Goal: Information Seeking & Learning: Learn about a topic

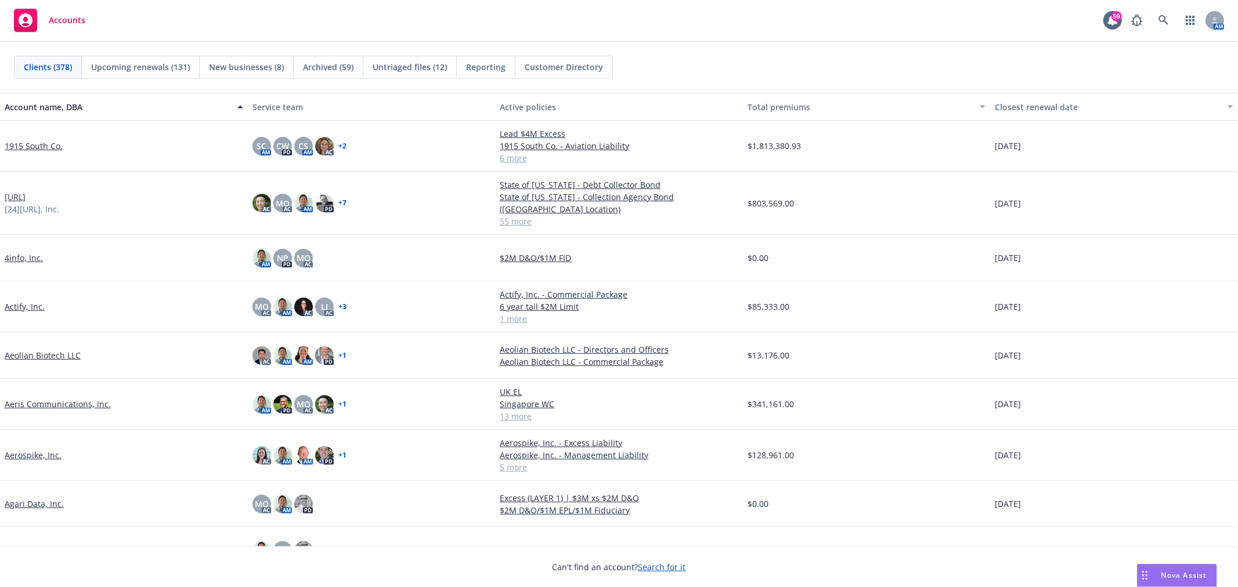
drag, startPoint x: 0, startPoint y: 0, endPoint x: 1150, endPoint y: 573, distance: 1284.3
click at [1158, 572] on div "Nova Assist" at bounding box center [1184, 575] width 64 height 10
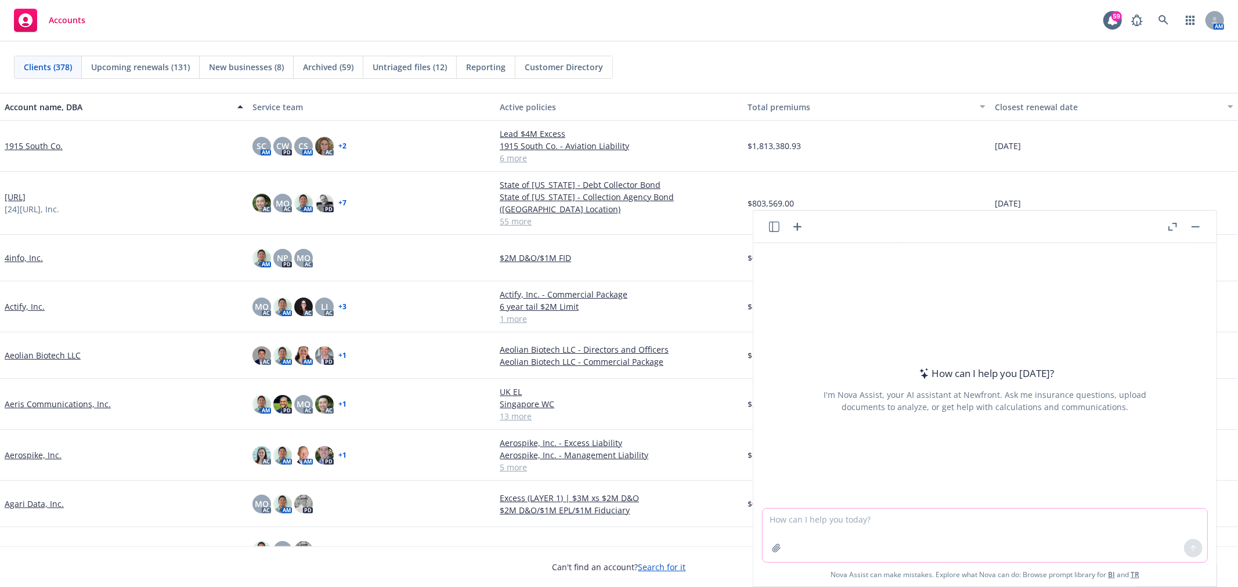
click at [908, 526] on textarea at bounding box center [984, 535] width 444 height 53
type textarea "orange comet class of business"
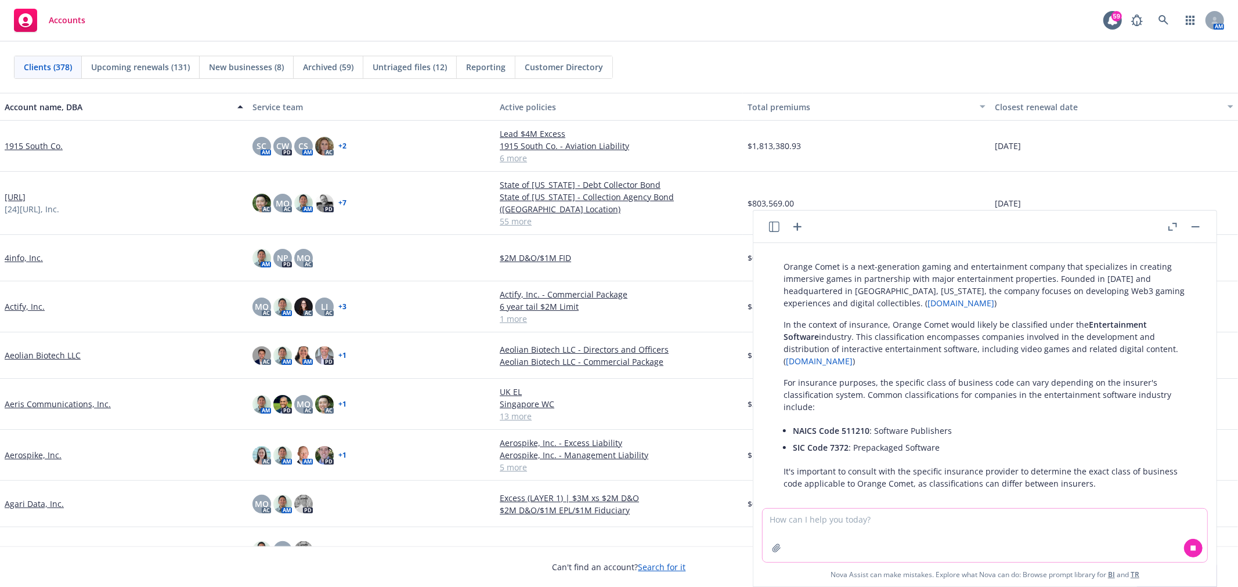
scroll to position [45, 0]
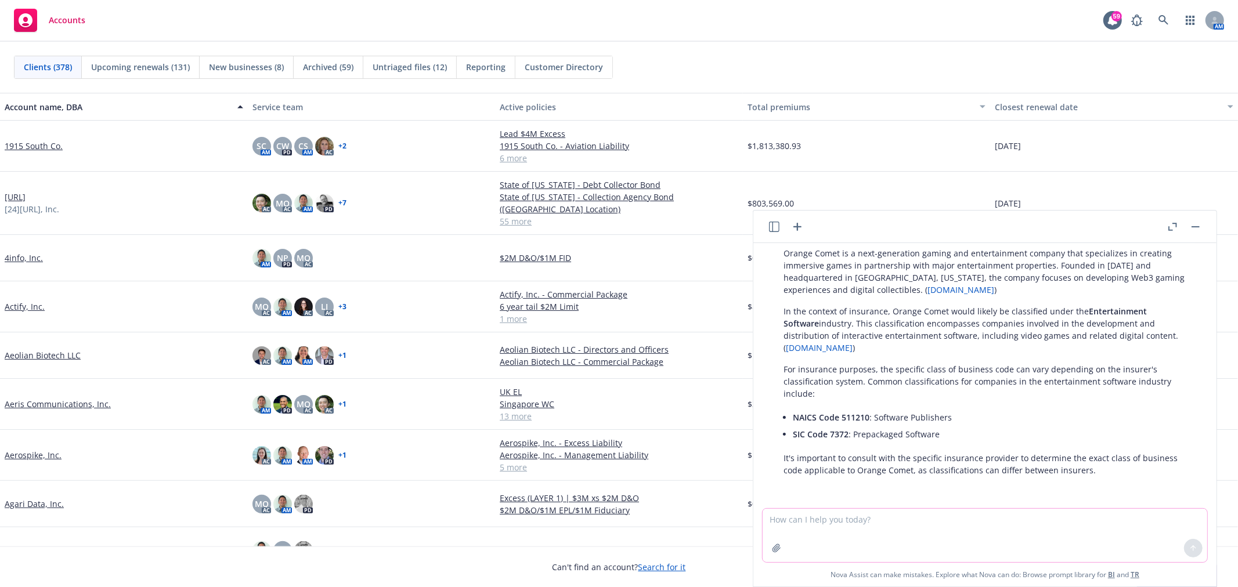
click at [883, 522] on textarea at bounding box center [984, 535] width 444 height 53
type textarea "what is digital collectables"
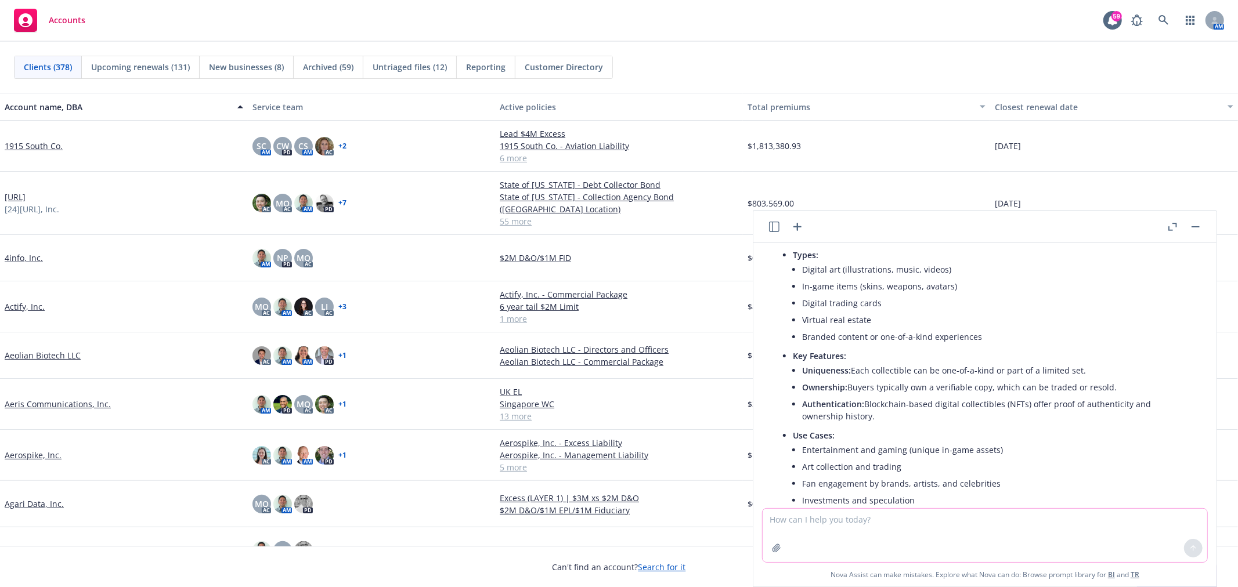
scroll to position [578, 0]
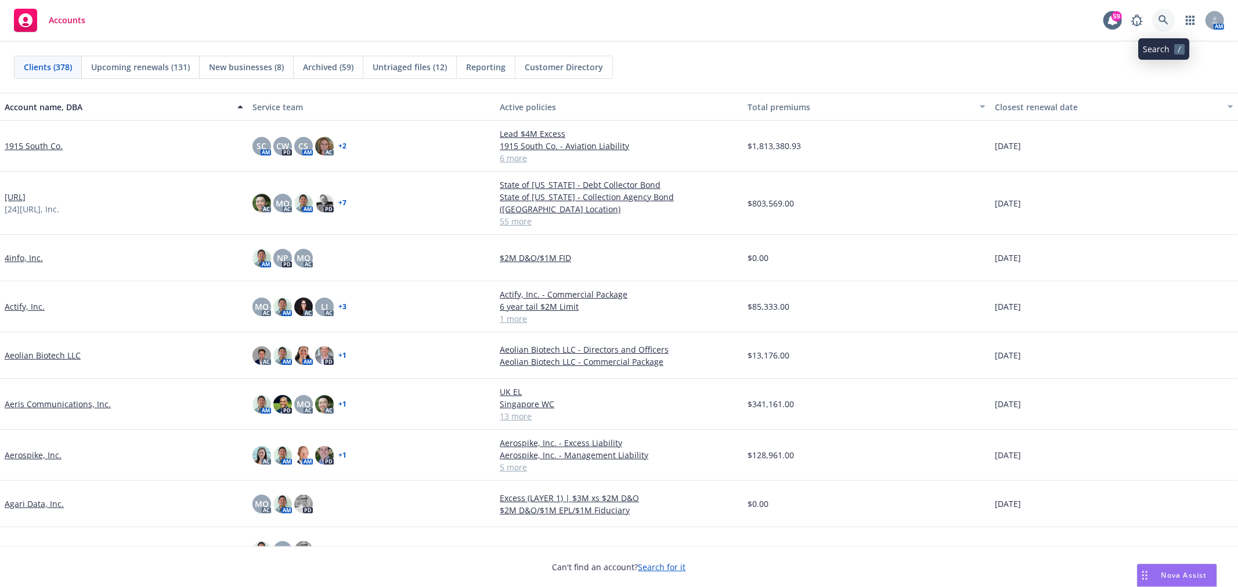
click at [1168, 12] on link at bounding box center [1163, 20] width 23 height 23
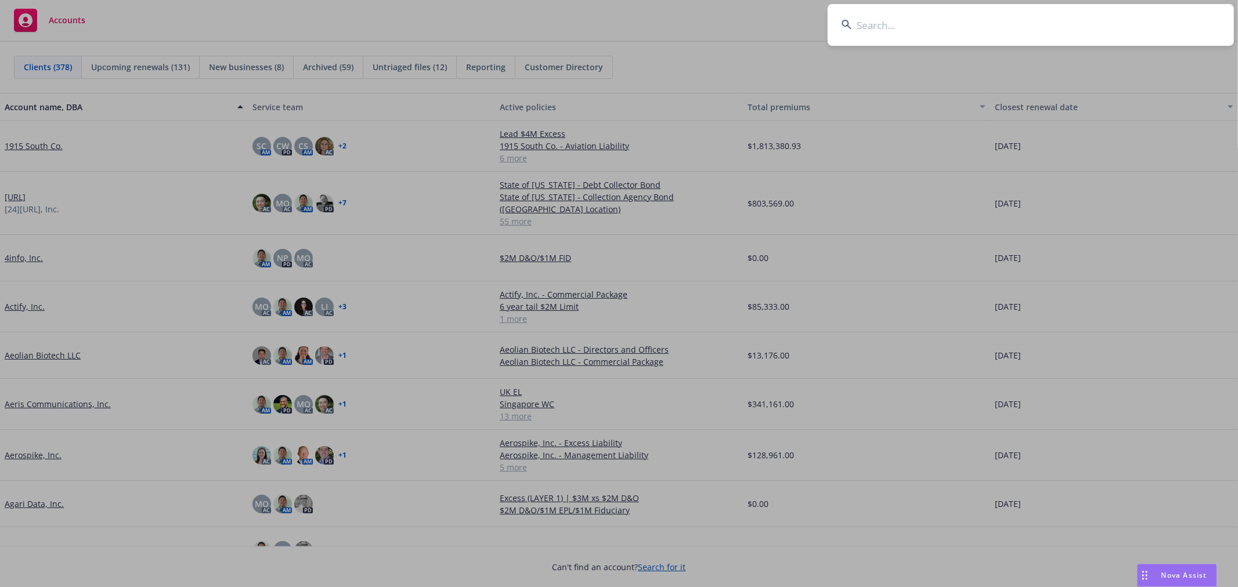
click at [1051, 32] on input at bounding box center [1030, 25] width 406 height 42
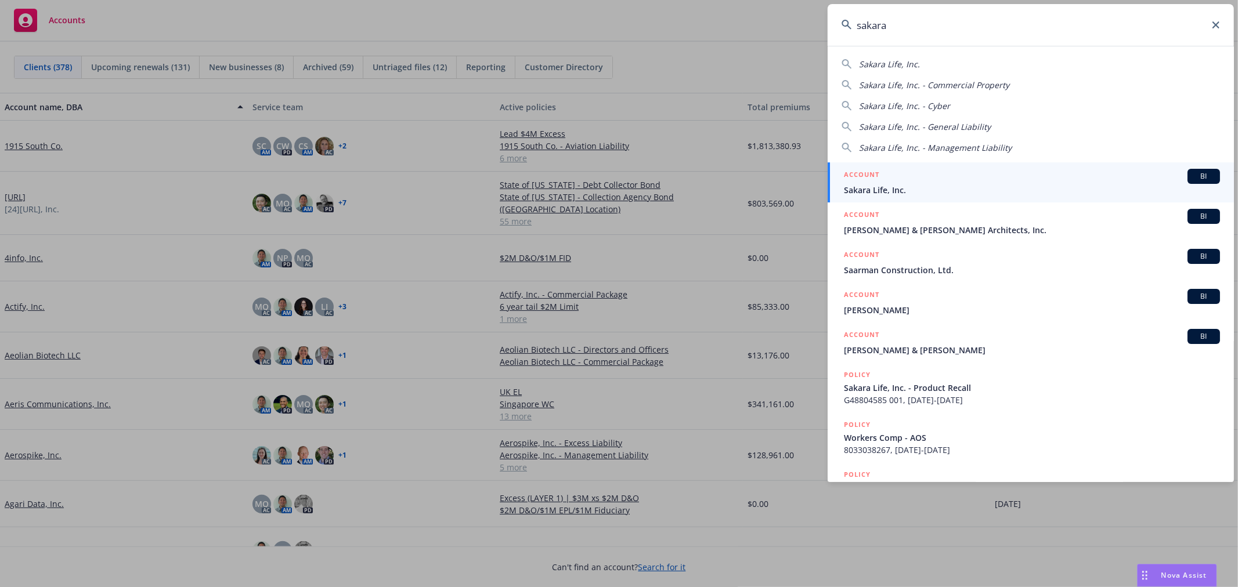
type input "sakara"
click at [1016, 194] on span "Sakara Life, Inc." at bounding box center [1032, 190] width 376 height 12
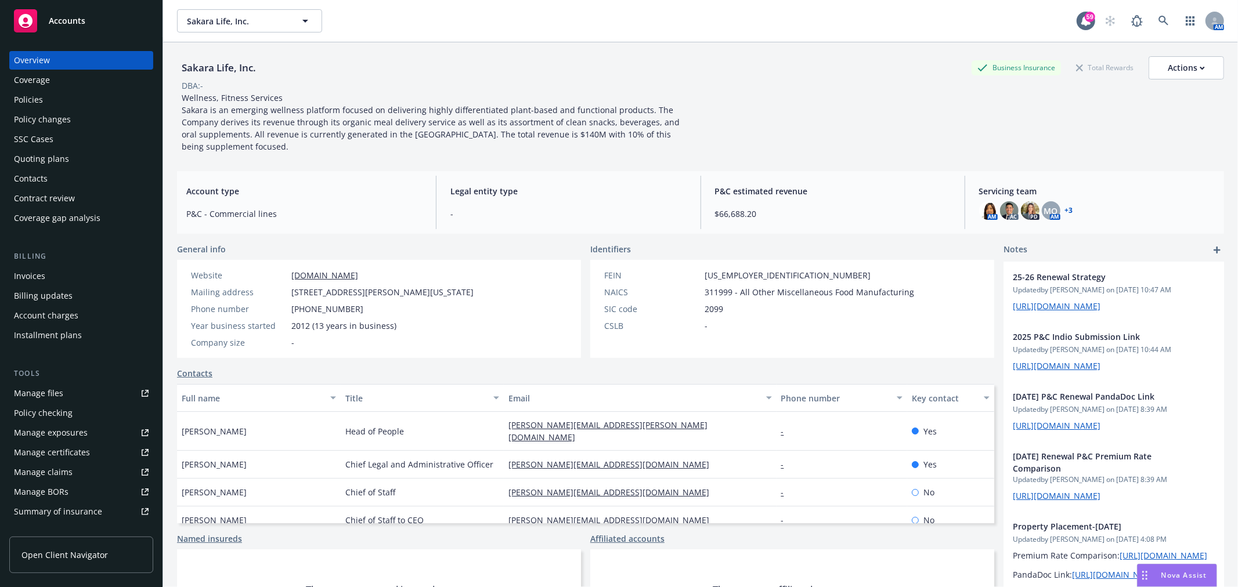
click at [42, 158] on div "Quoting plans" at bounding box center [41, 159] width 55 height 19
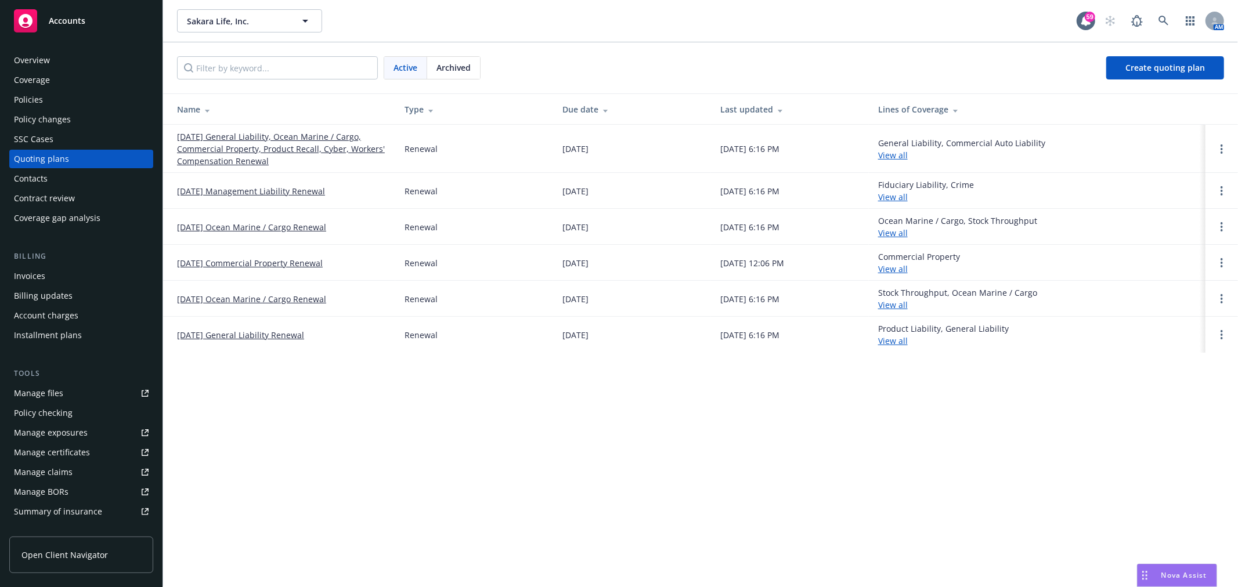
click at [265, 186] on link "10/15/25 Management Liability Renewal" at bounding box center [251, 191] width 148 height 12
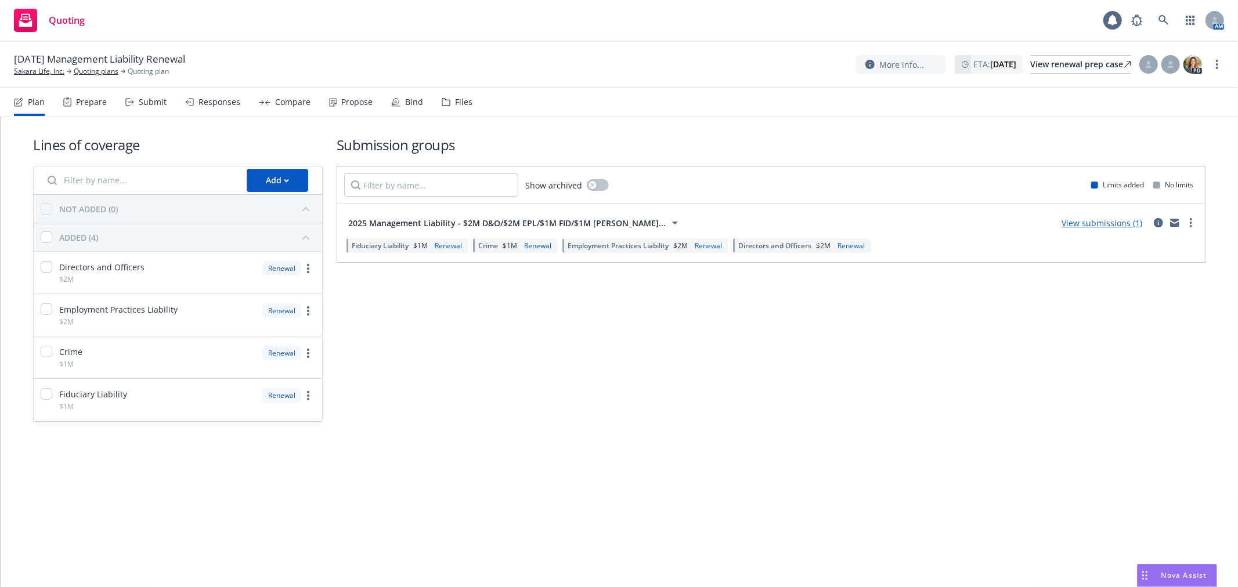
click at [442, 99] on icon at bounding box center [446, 102] width 8 height 7
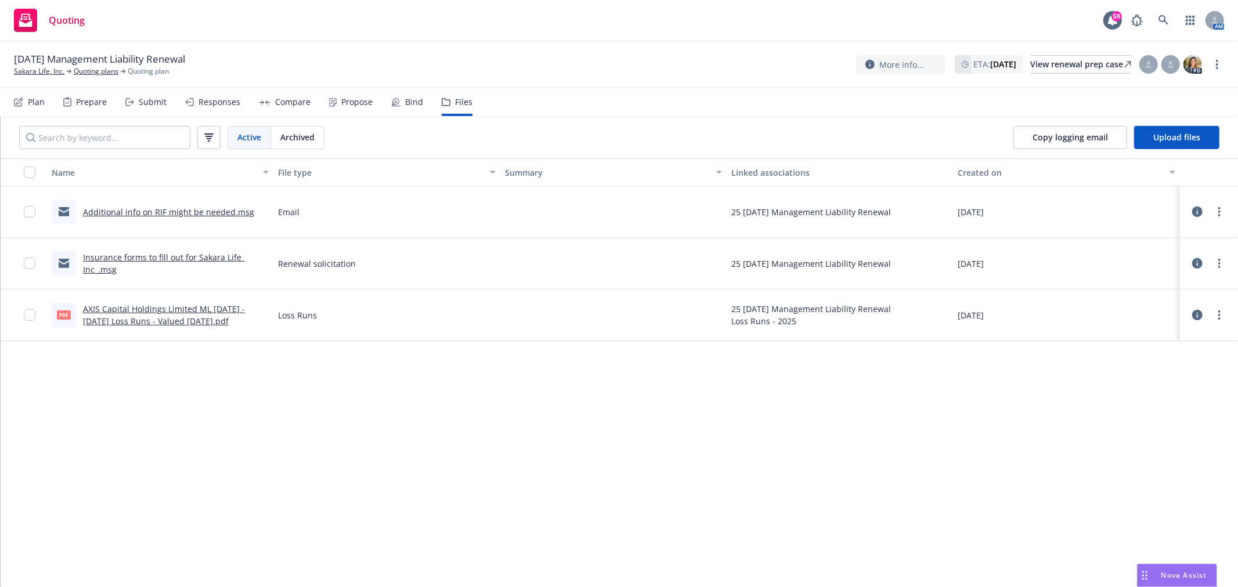
click at [201, 213] on link "Additional info on RIF might be needed.msg" at bounding box center [168, 212] width 171 height 11
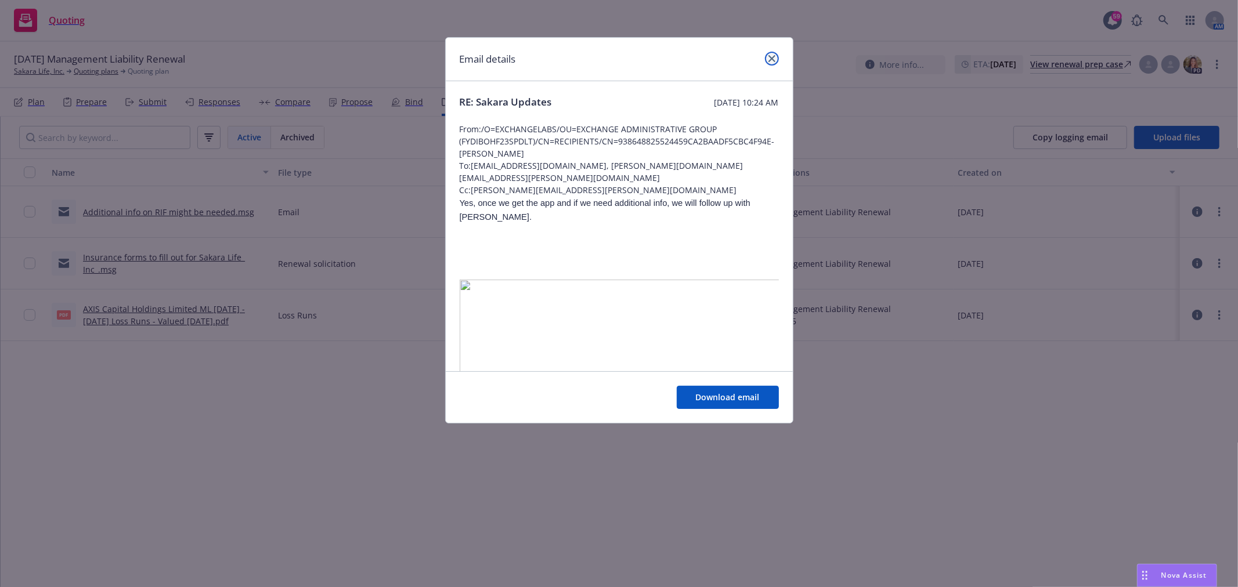
click at [775, 57] on link "close" at bounding box center [772, 59] width 14 height 14
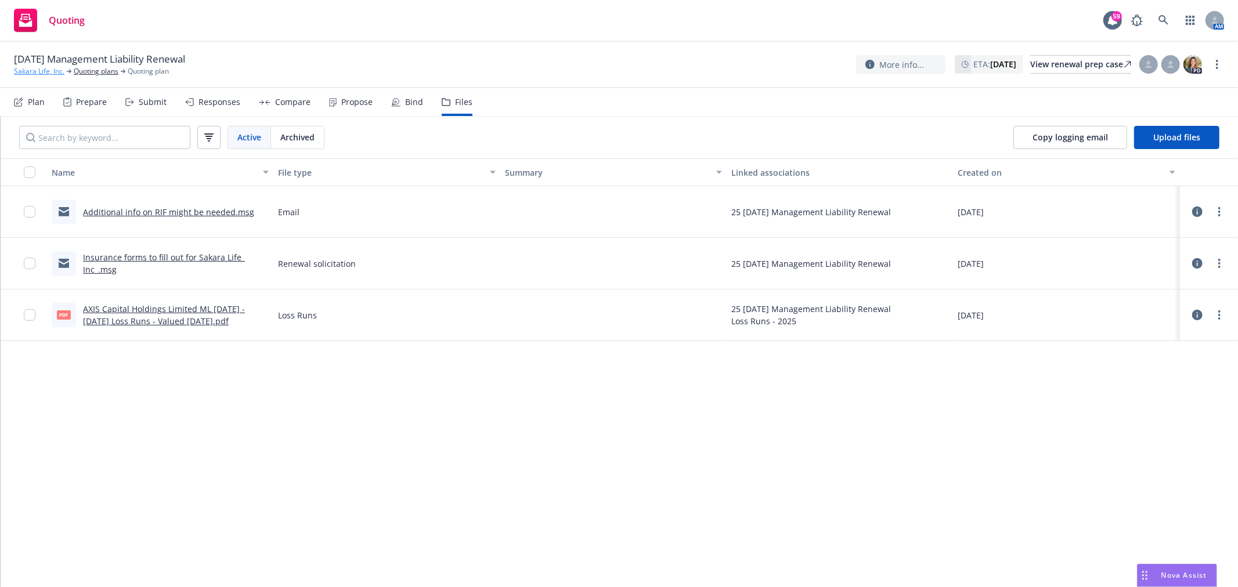
click at [49, 73] on link "Sakara Life, Inc." at bounding box center [39, 71] width 50 height 10
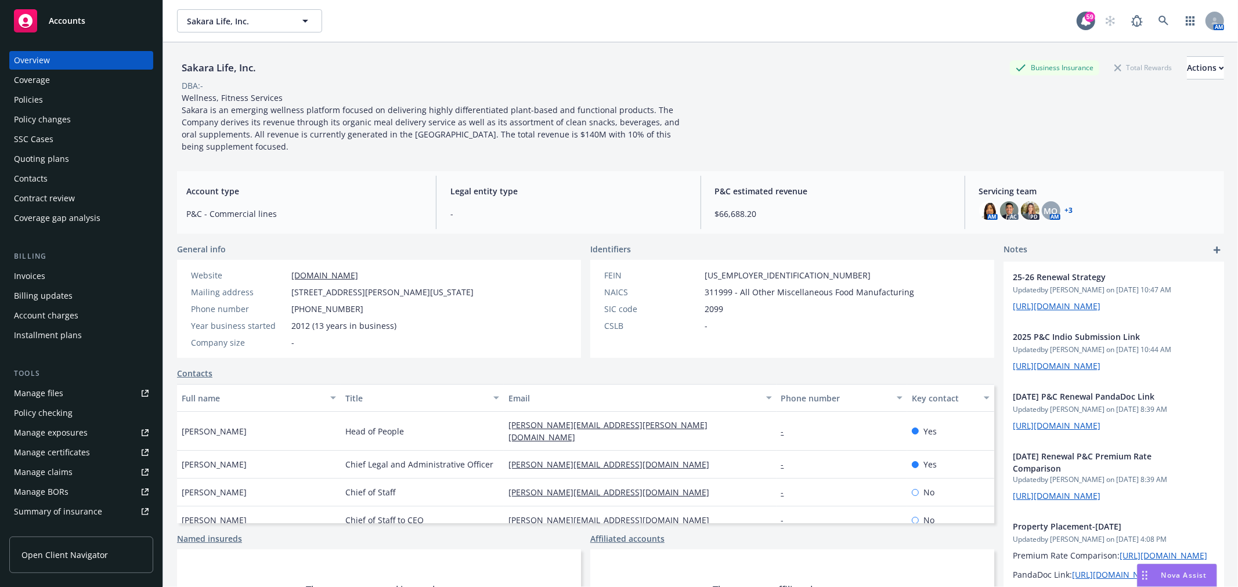
click at [60, 156] on div "Quoting plans" at bounding box center [41, 159] width 55 height 19
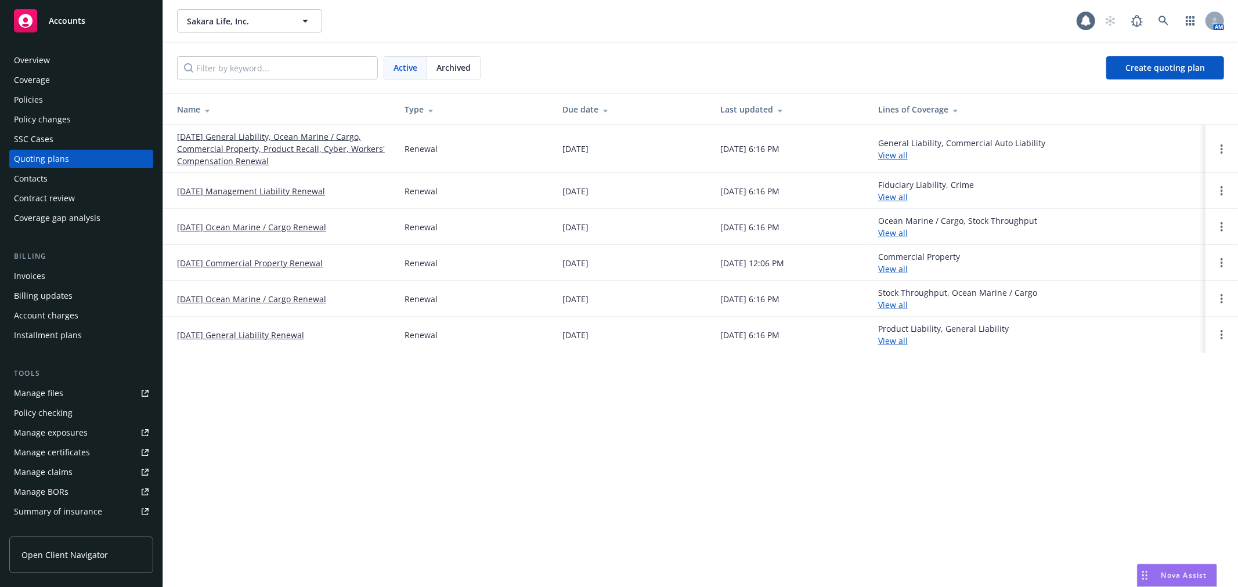
click at [456, 70] on span "Archived" at bounding box center [453, 68] width 34 height 12
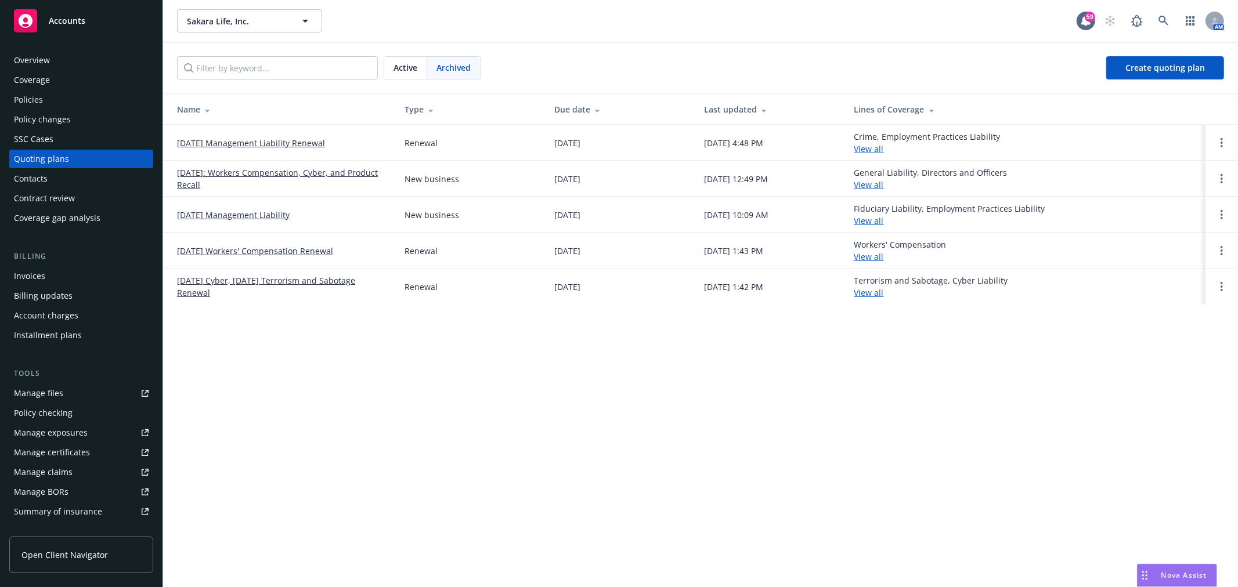
click at [269, 137] on link "10/15/24 Management Liability Renewal" at bounding box center [251, 143] width 148 height 12
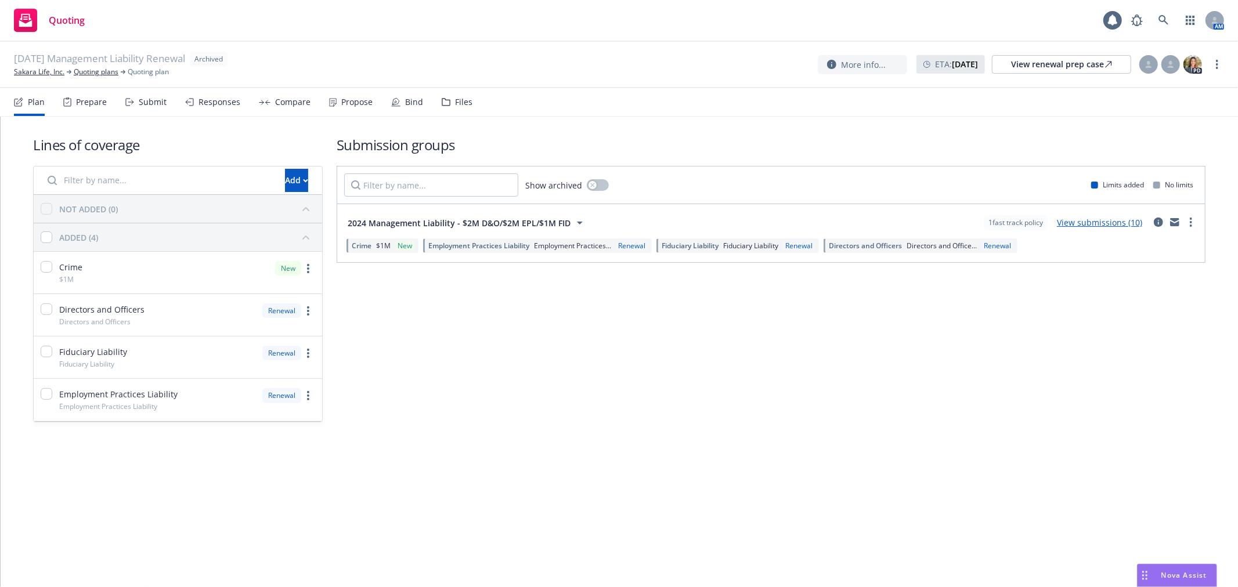
click at [455, 104] on div "Files" at bounding box center [463, 101] width 17 height 9
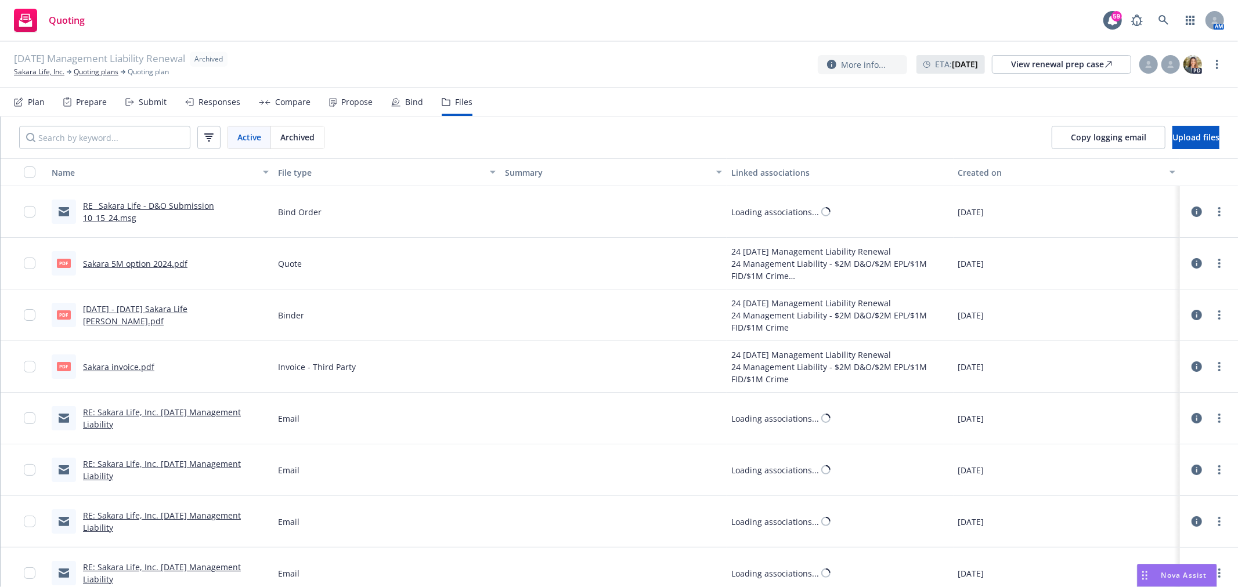
click at [184, 212] on link "RE_ Sakara Life - D&O Submission 10_15_24.msg" at bounding box center [148, 211] width 131 height 23
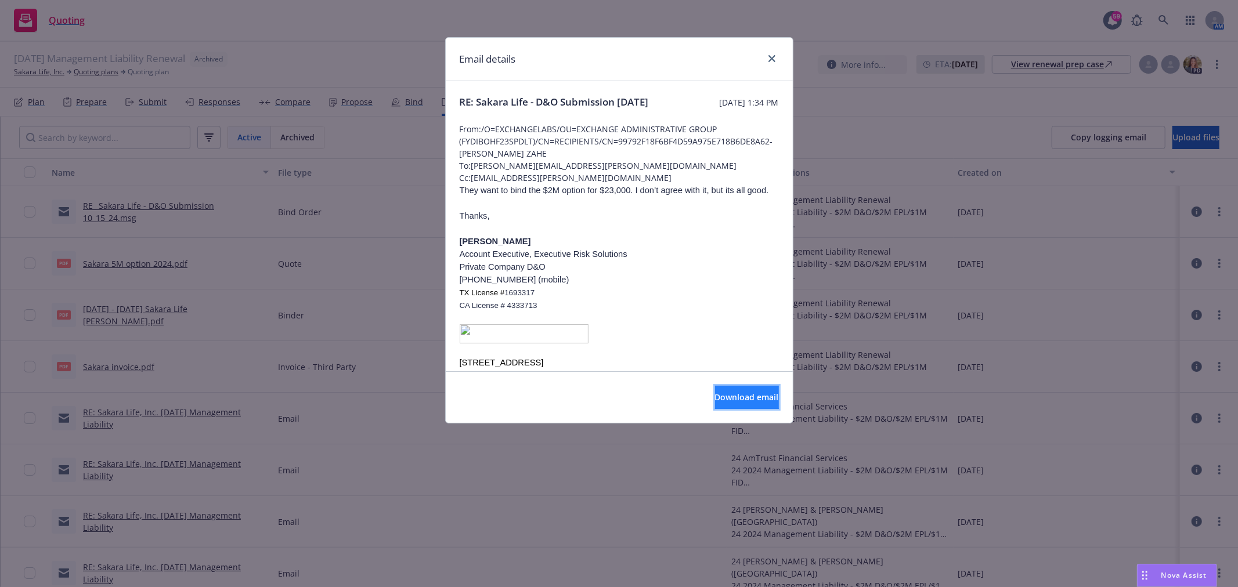
click at [715, 405] on button "Download email" at bounding box center [747, 397] width 64 height 23
click at [776, 60] on link "close" at bounding box center [772, 59] width 14 height 14
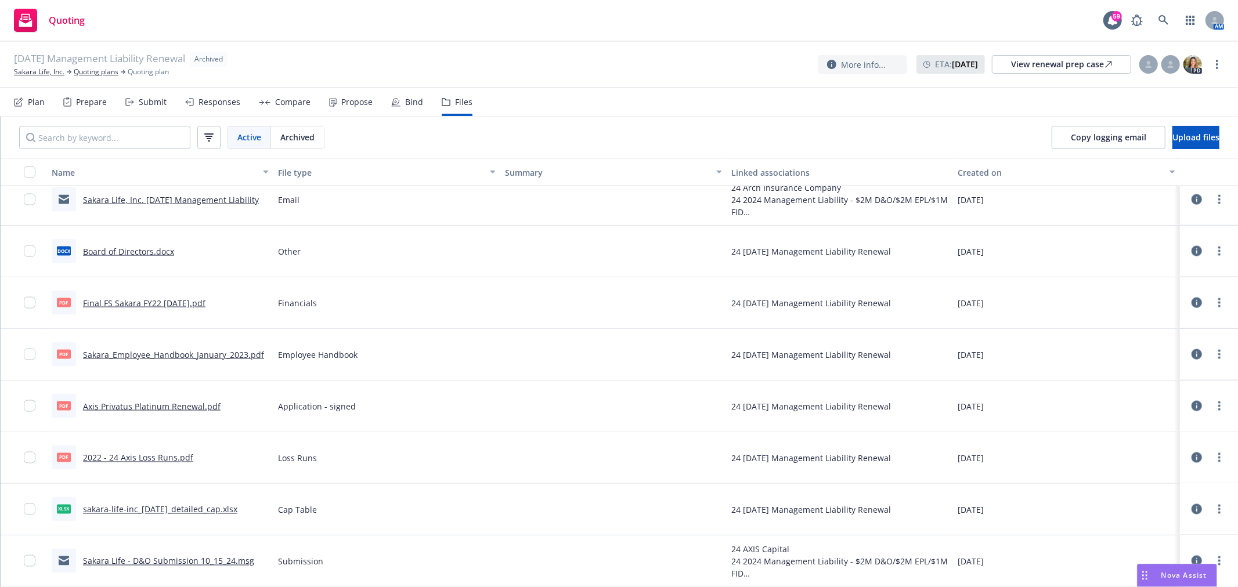
scroll to position [1532, 0]
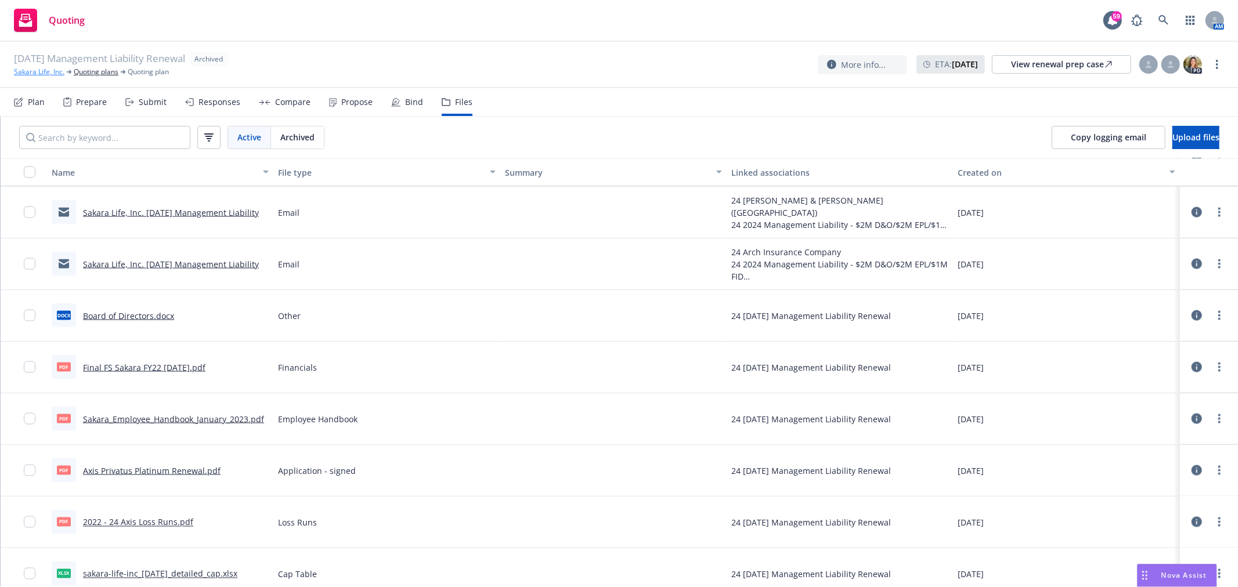
click at [56, 73] on link "Sakara Life, Inc." at bounding box center [39, 72] width 50 height 10
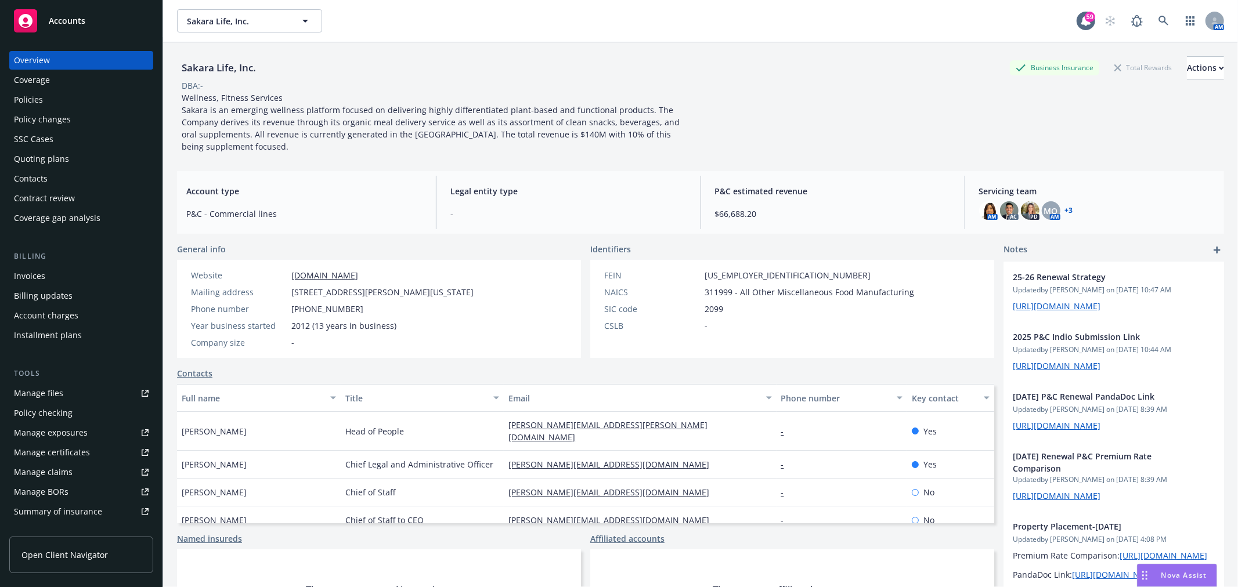
click at [1065, 207] on link "+ 3" at bounding box center [1069, 210] width 8 height 7
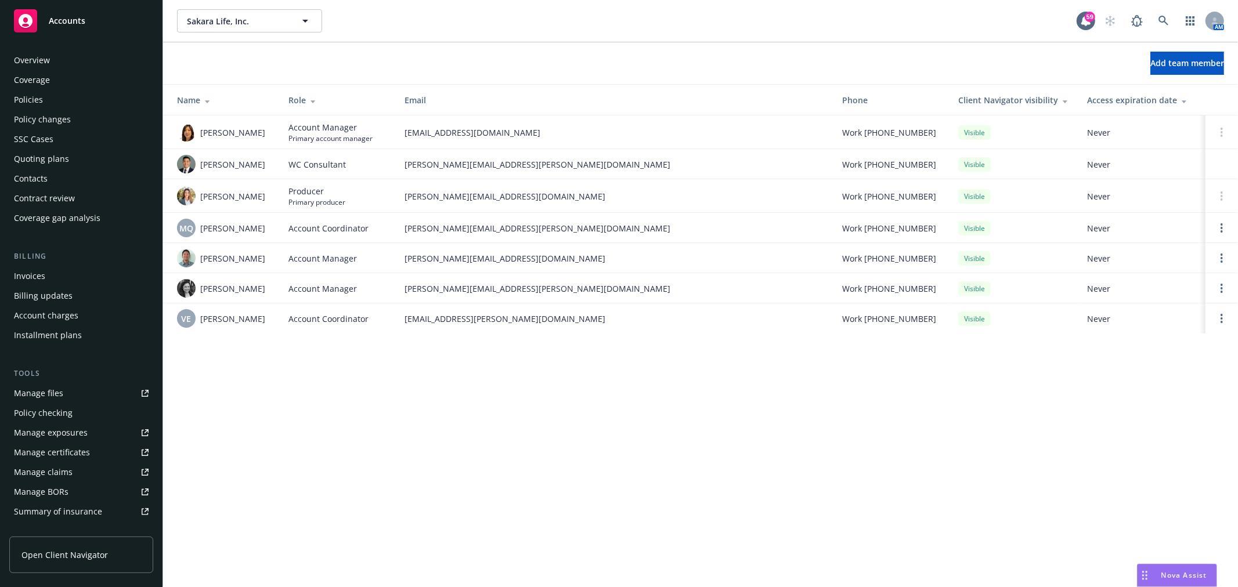
click at [39, 97] on div "Policies" at bounding box center [28, 100] width 29 height 19
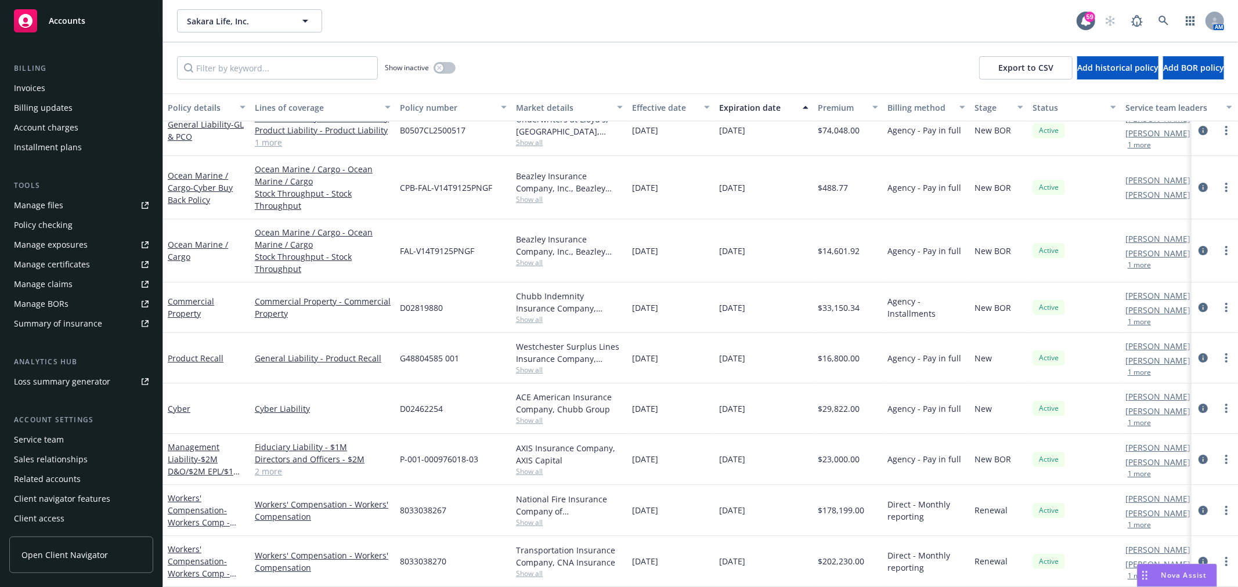
scroll to position [26, 0]
click at [193, 442] on link "Management Liability - $2M D&O/$2M EPL/$1M FID/$1M Crime" at bounding box center [204, 466] width 73 height 48
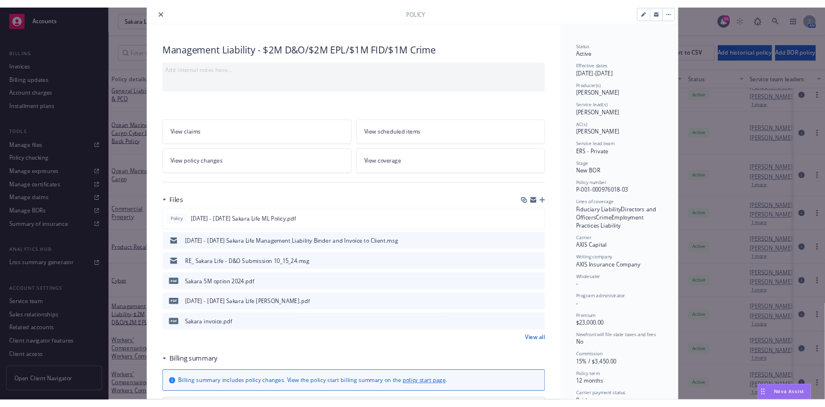
scroll to position [64, 0]
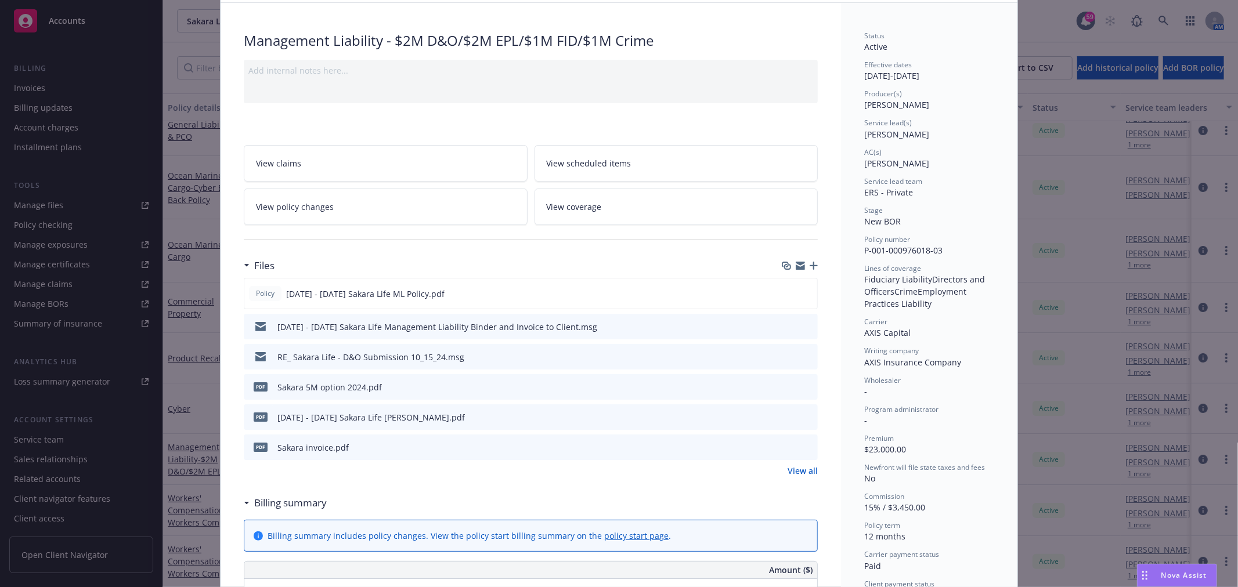
click at [324, 444] on div "Sakara invoice.pdf" at bounding box center [312, 448] width 71 height 12
click at [784, 445] on icon "download file" at bounding box center [788, 445] width 8 height 7
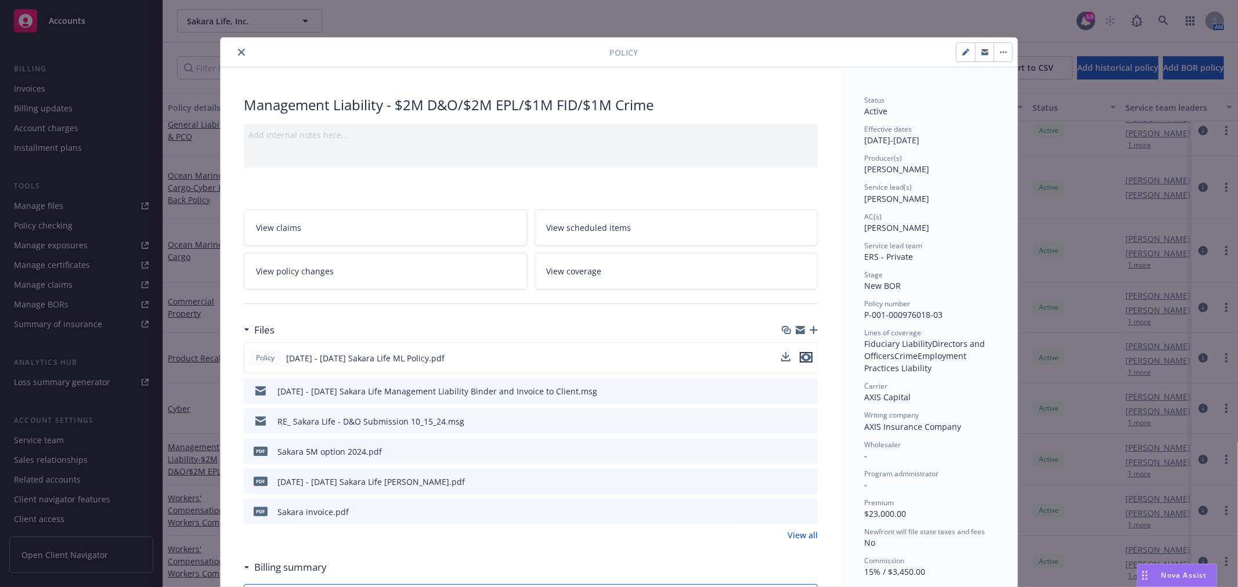
click at [803, 357] on icon "preview file" at bounding box center [806, 357] width 10 height 8
click at [782, 355] on icon "download file" at bounding box center [786, 357] width 9 height 9
click at [505, 382] on div "2024 - 2025 Sakara Life Management Liability Binder and Invoice to Client.msg" at bounding box center [422, 391] width 349 height 24
click at [505, 391] on div "2024 - 2025 Sakara Life Management Liability Binder and Invoice to Client.msg" at bounding box center [437, 391] width 320 height 12
click at [802, 389] on icon "preview file" at bounding box center [806, 390] width 10 height 8
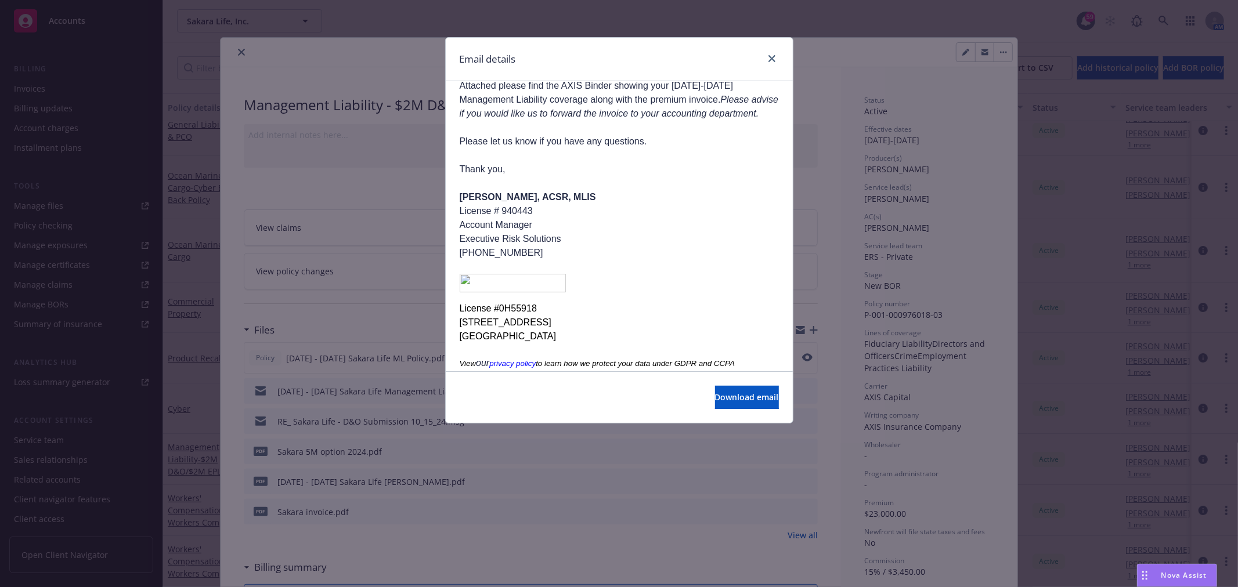
scroll to position [198, 0]
click at [766, 54] on link "close" at bounding box center [772, 59] width 14 height 14
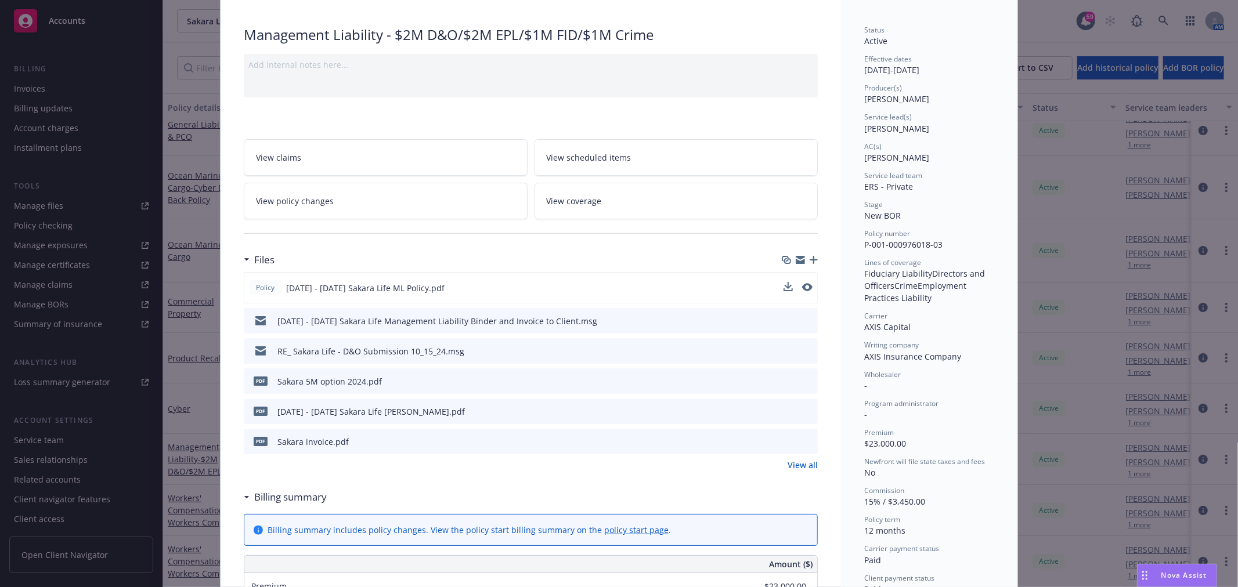
scroll to position [0, 0]
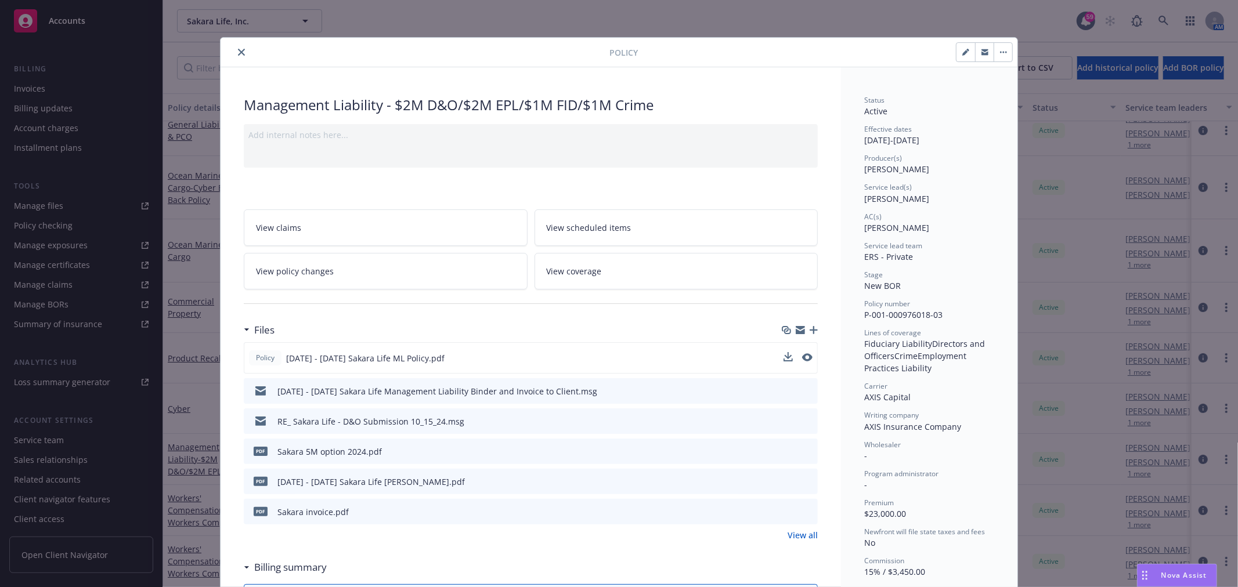
click at [234, 50] on button "close" at bounding box center [241, 52] width 14 height 14
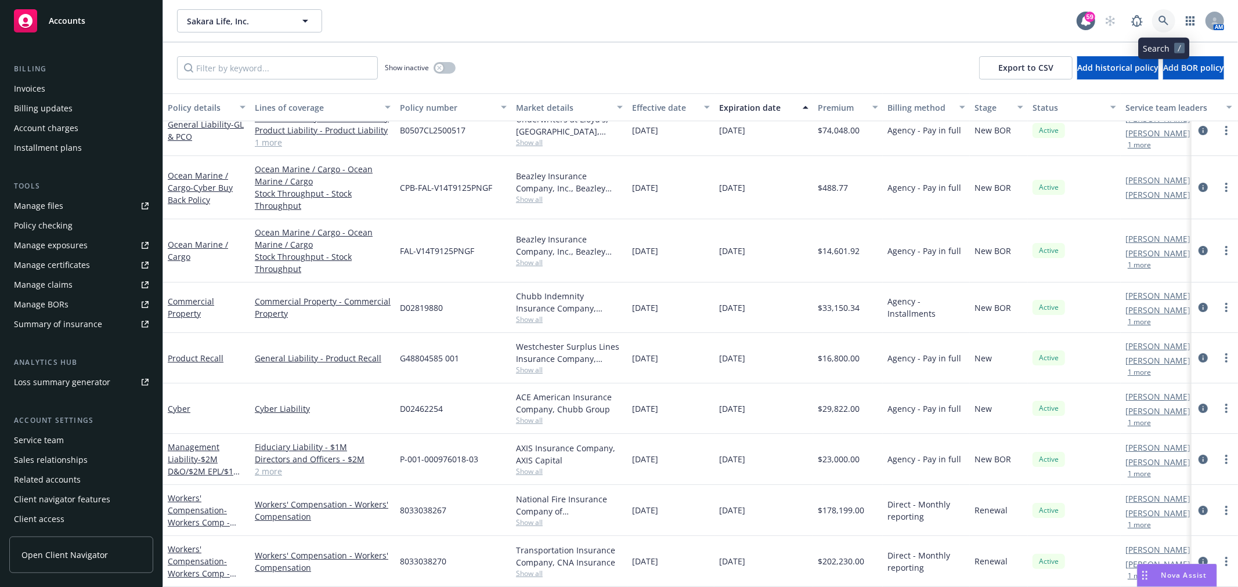
click at [1173, 17] on link at bounding box center [1163, 20] width 23 height 23
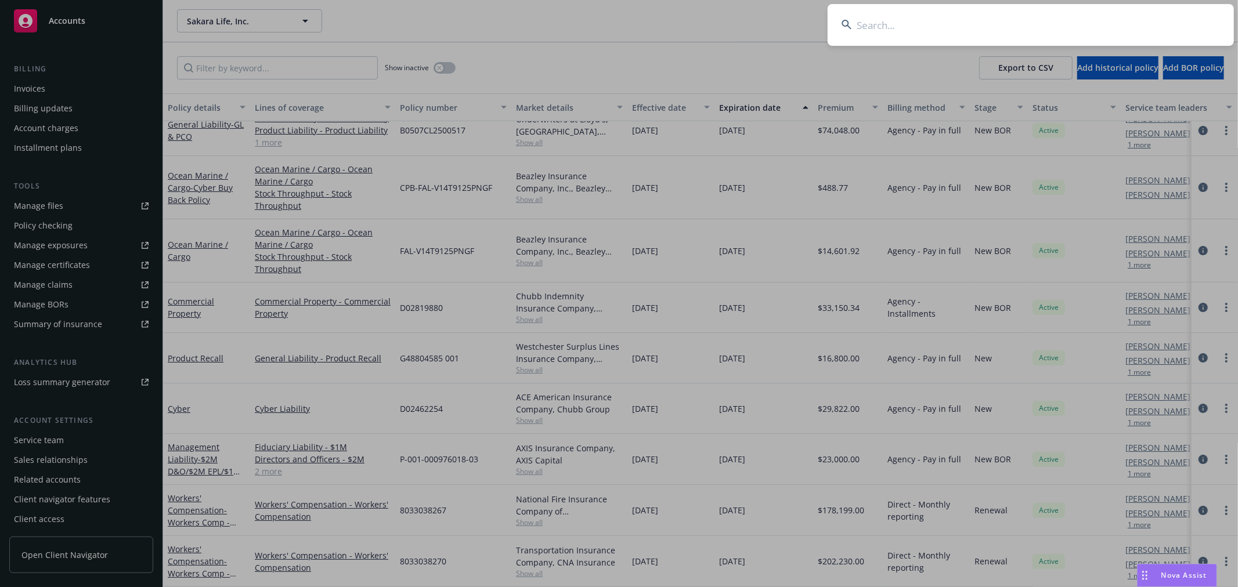
click at [1117, 14] on input at bounding box center [1030, 25] width 406 height 42
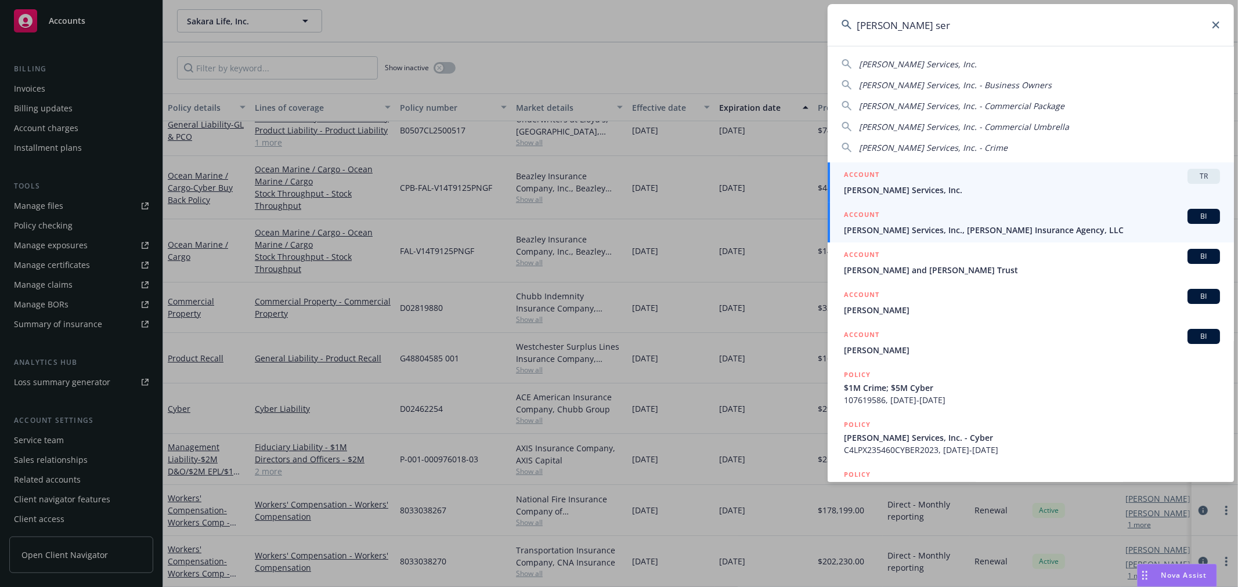
type input "[PERSON_NAME] ser"
click at [983, 218] on div "ACCOUNT BI" at bounding box center [1032, 216] width 376 height 15
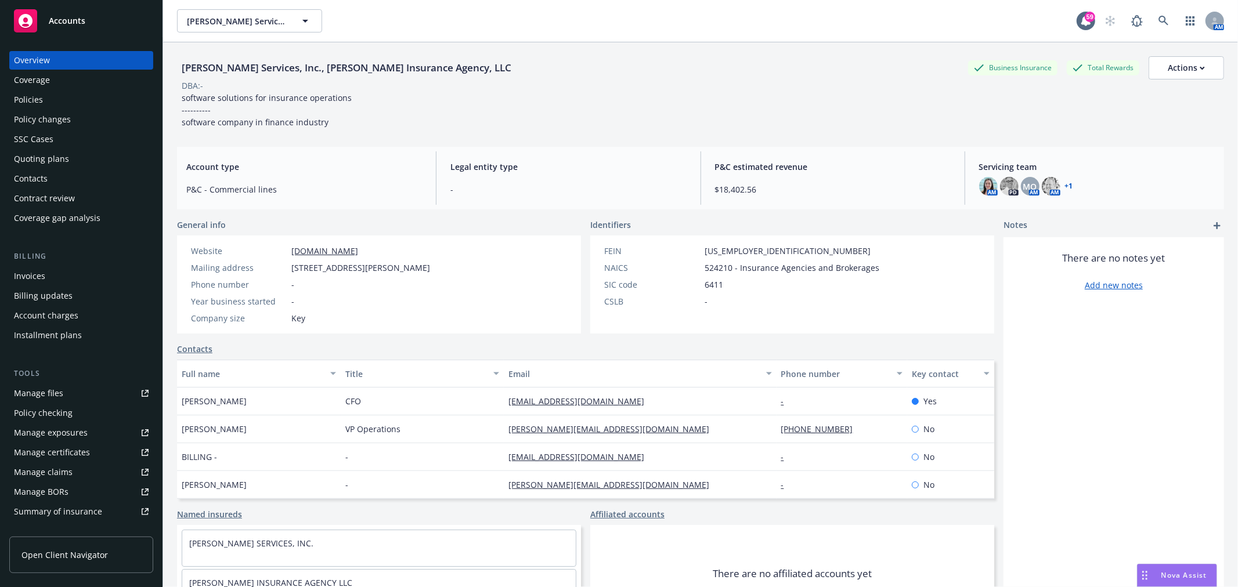
click at [58, 158] on div "Quoting plans" at bounding box center [41, 159] width 55 height 19
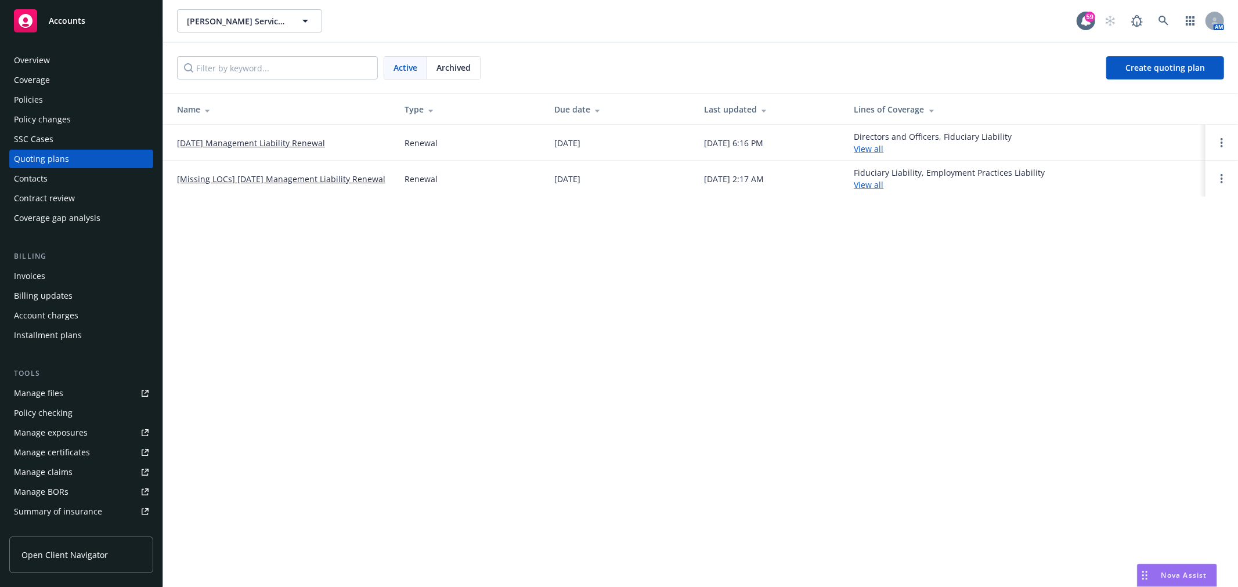
click at [247, 178] on link "[Missing LOCs] 10/07/24 Management Liability Renewal" at bounding box center [281, 179] width 208 height 12
click at [252, 137] on link "[DATE] Management Liability Renewal" at bounding box center [251, 143] width 148 height 12
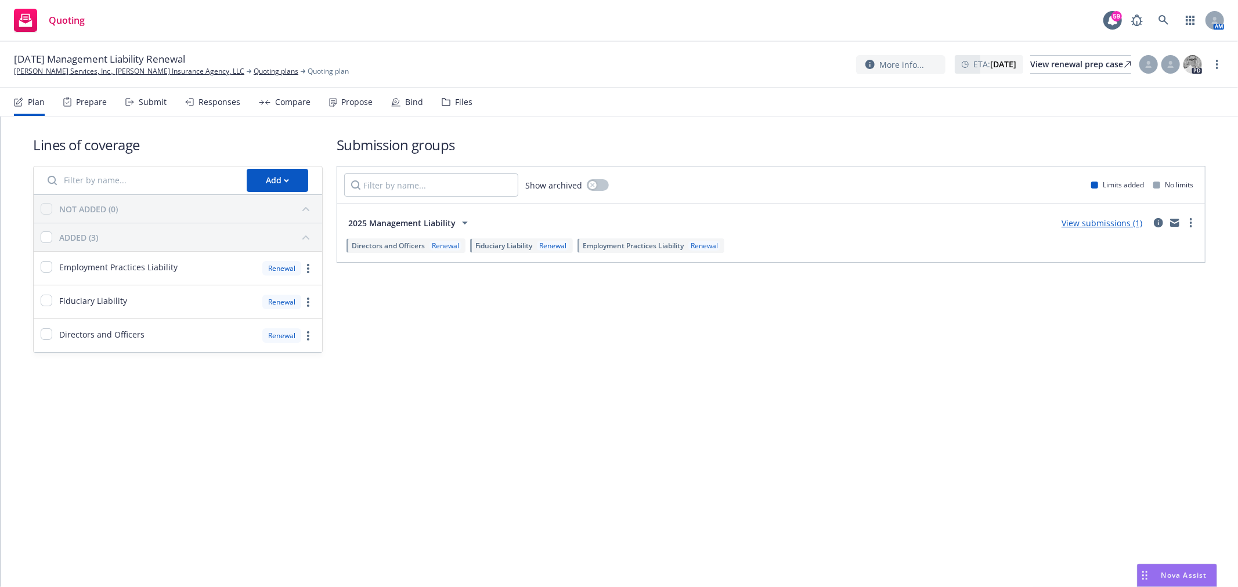
click at [457, 105] on div "Files" at bounding box center [463, 101] width 17 height 9
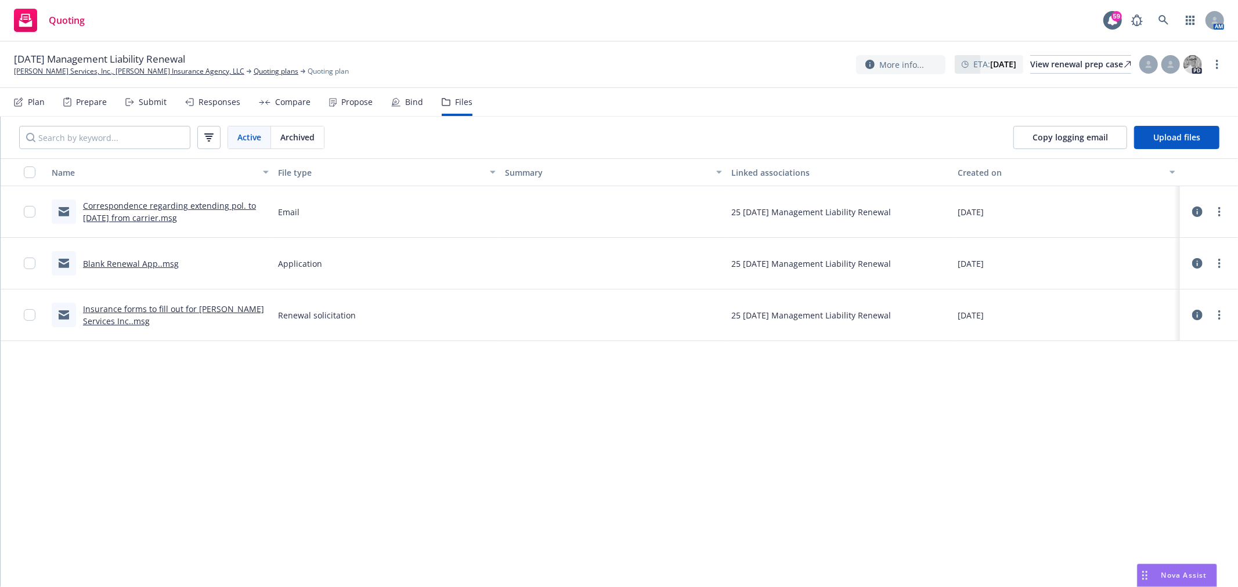
click at [166, 208] on link "Correspondence regarding extending pol. to 4/4/26 from carrier.msg" at bounding box center [169, 211] width 173 height 23
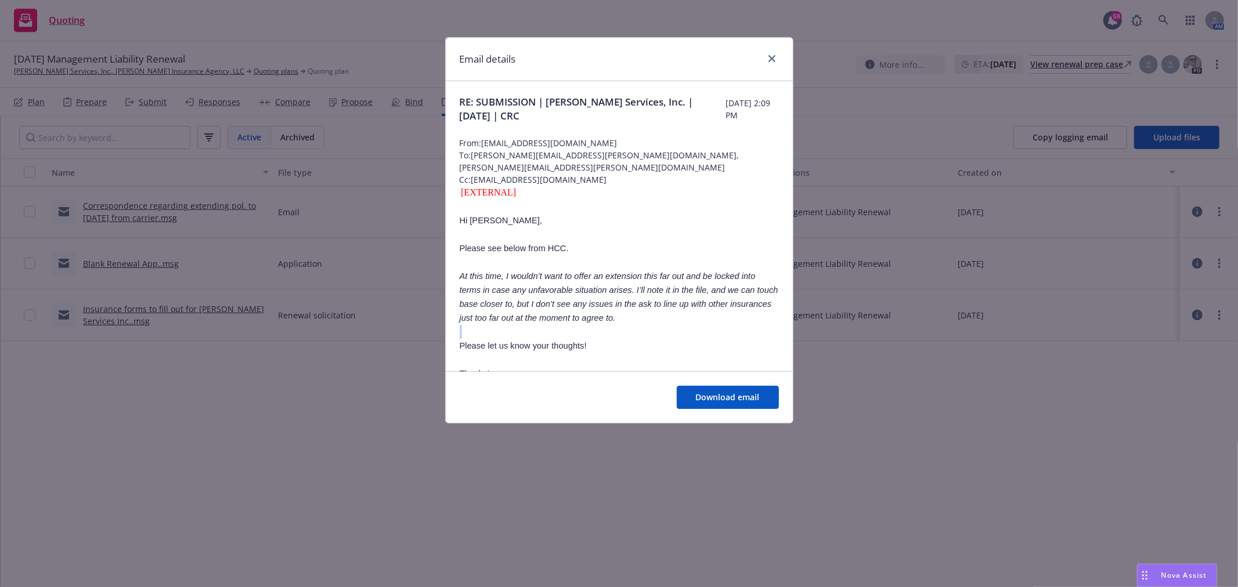
click at [741, 393] on span "Download email" at bounding box center [728, 397] width 64 height 11
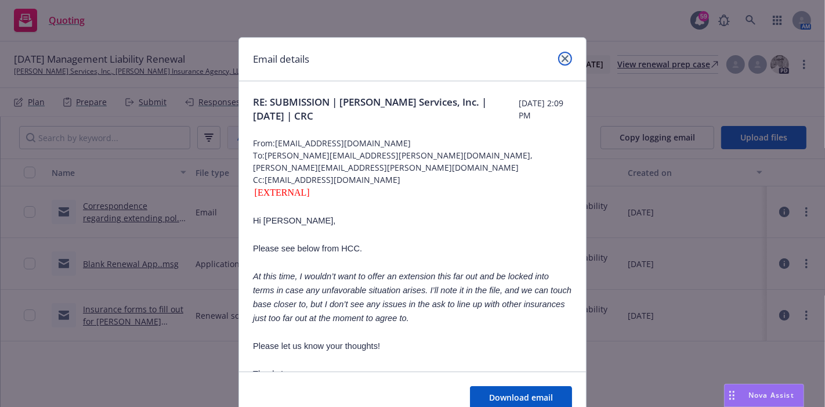
click at [562, 57] on icon "close" at bounding box center [565, 58] width 7 height 7
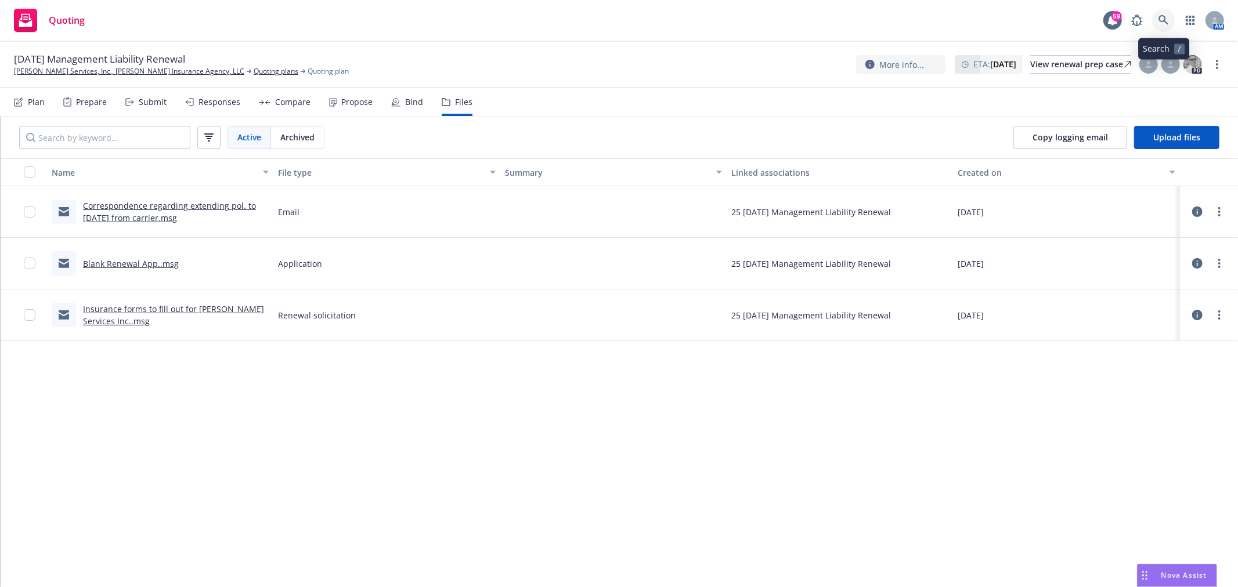
click at [1173, 16] on link at bounding box center [1163, 20] width 23 height 23
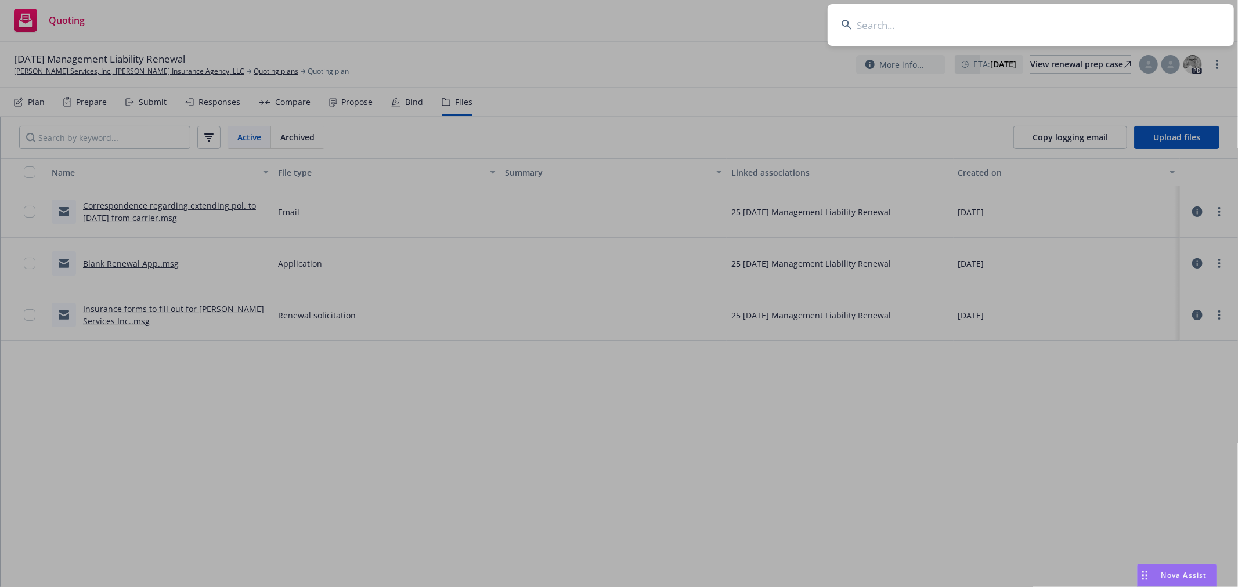
click at [1046, 28] on input at bounding box center [1030, 25] width 406 height 42
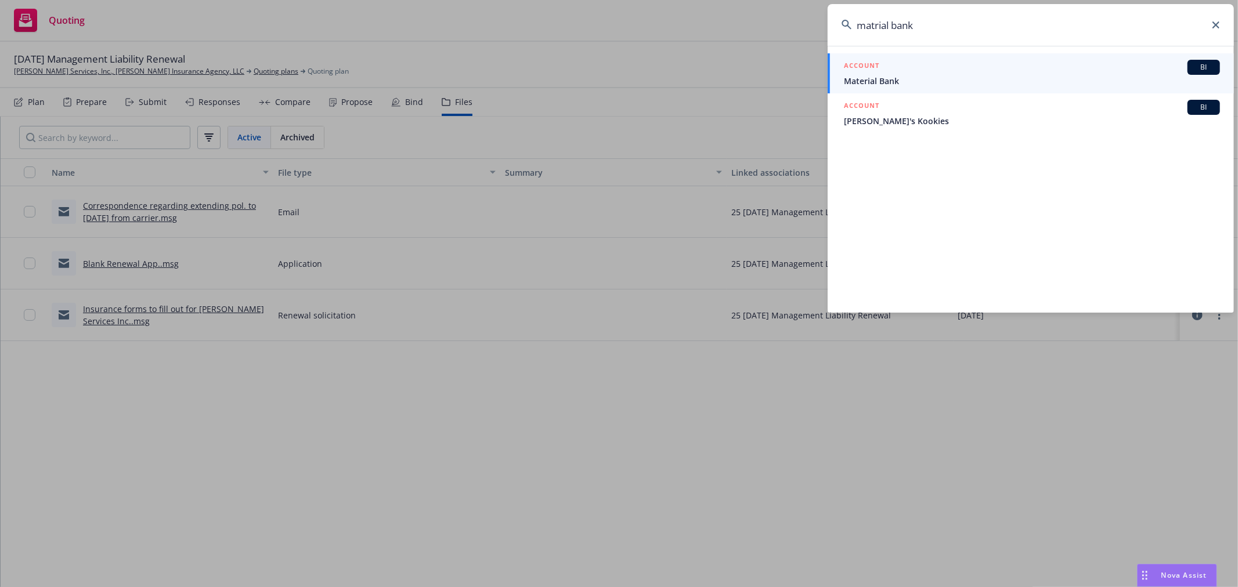
type input "matrial bank"
click at [970, 84] on span "Material Bank" at bounding box center [1032, 81] width 376 height 12
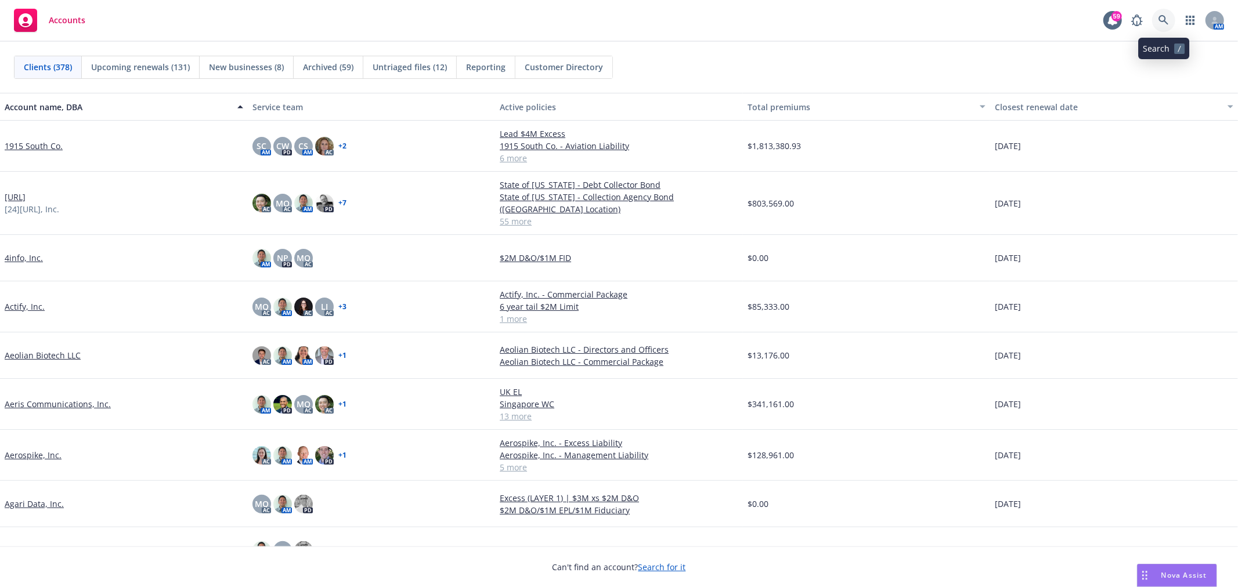
click at [1170, 16] on link at bounding box center [1163, 20] width 23 height 23
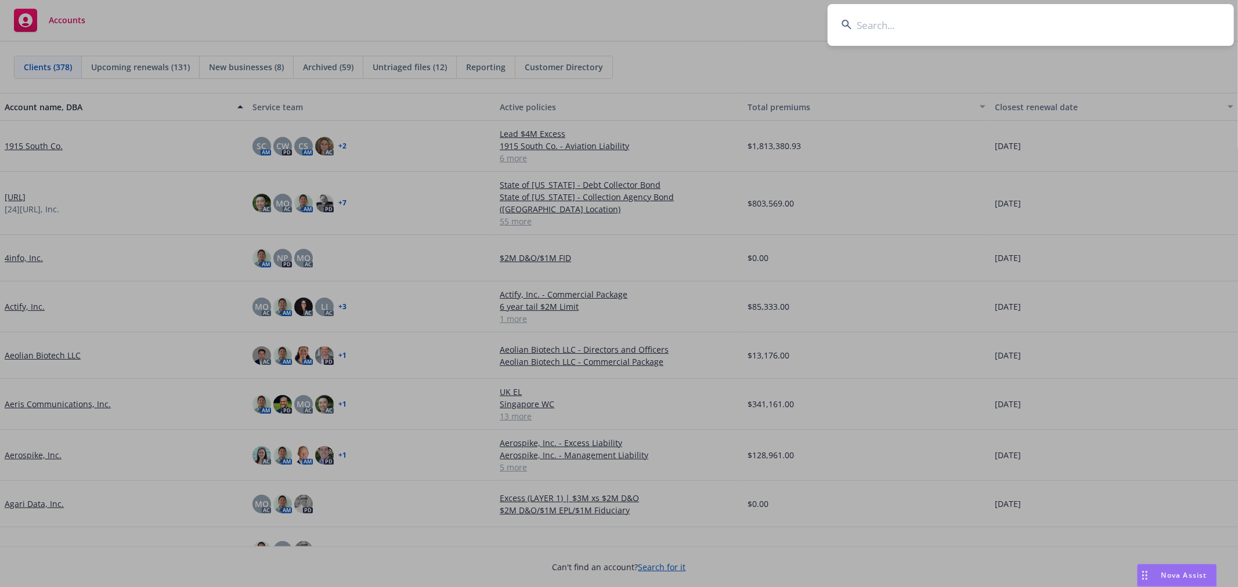
click at [884, 36] on input at bounding box center [1030, 25] width 406 height 42
type input "material bank"
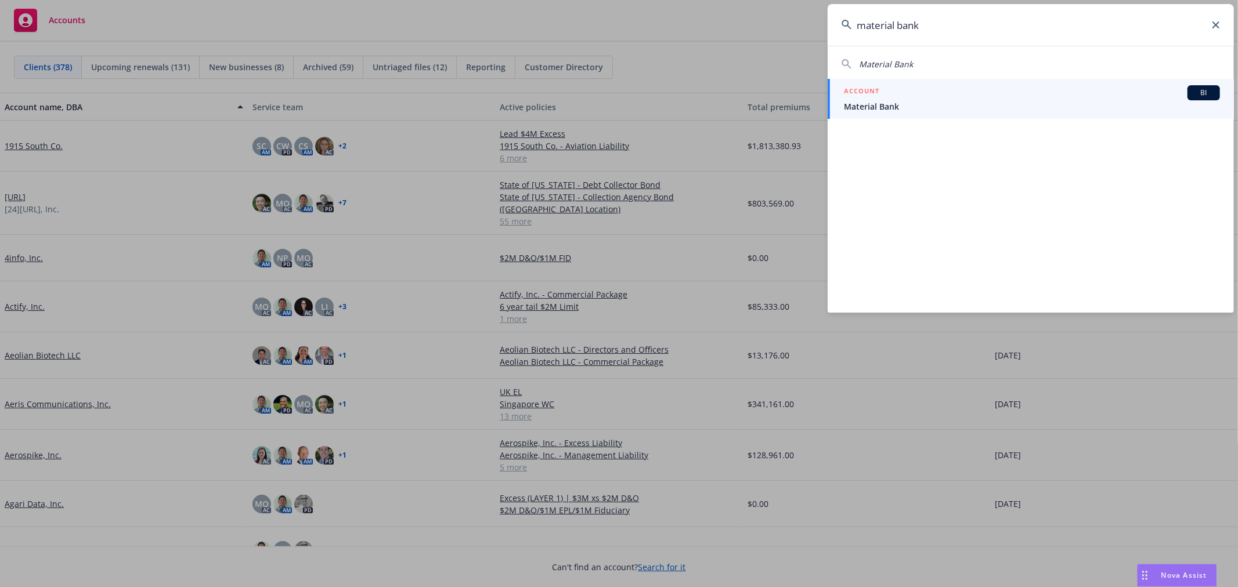
click at [895, 94] on div "ACCOUNT BI" at bounding box center [1032, 92] width 376 height 15
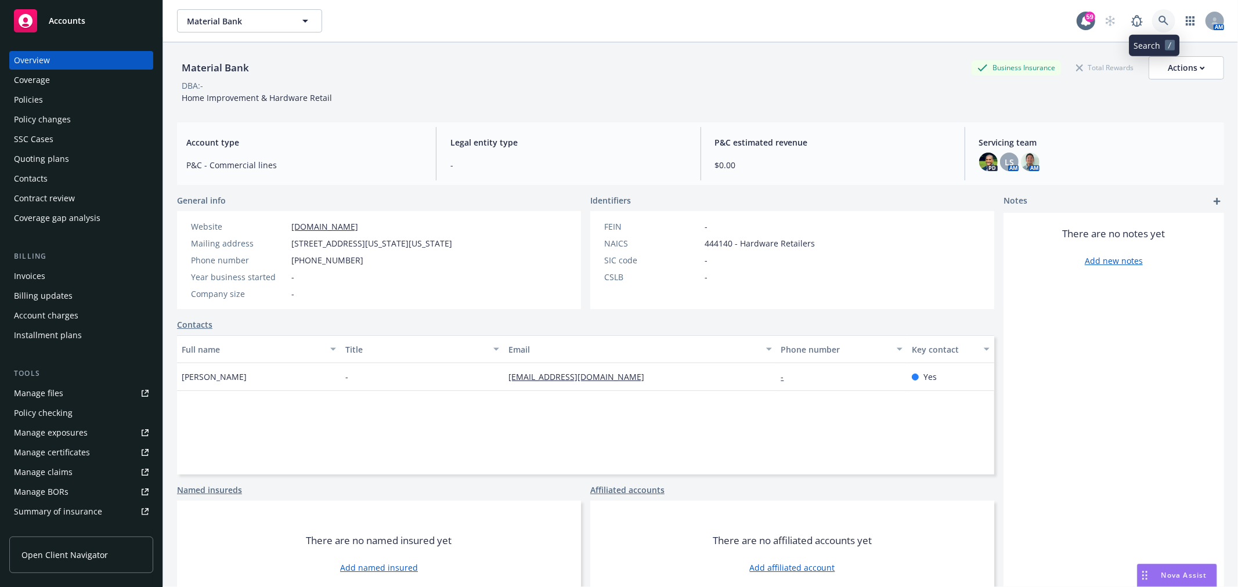
click at [1158, 21] on icon at bounding box center [1163, 21] width 10 height 10
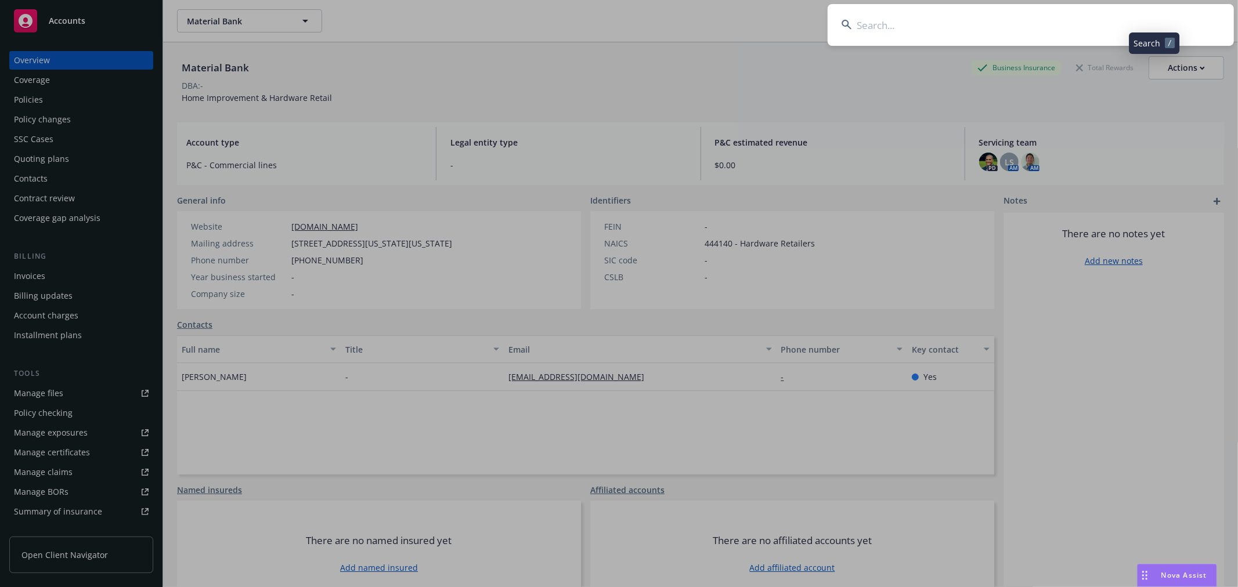
click at [1006, 38] on input at bounding box center [1030, 25] width 406 height 42
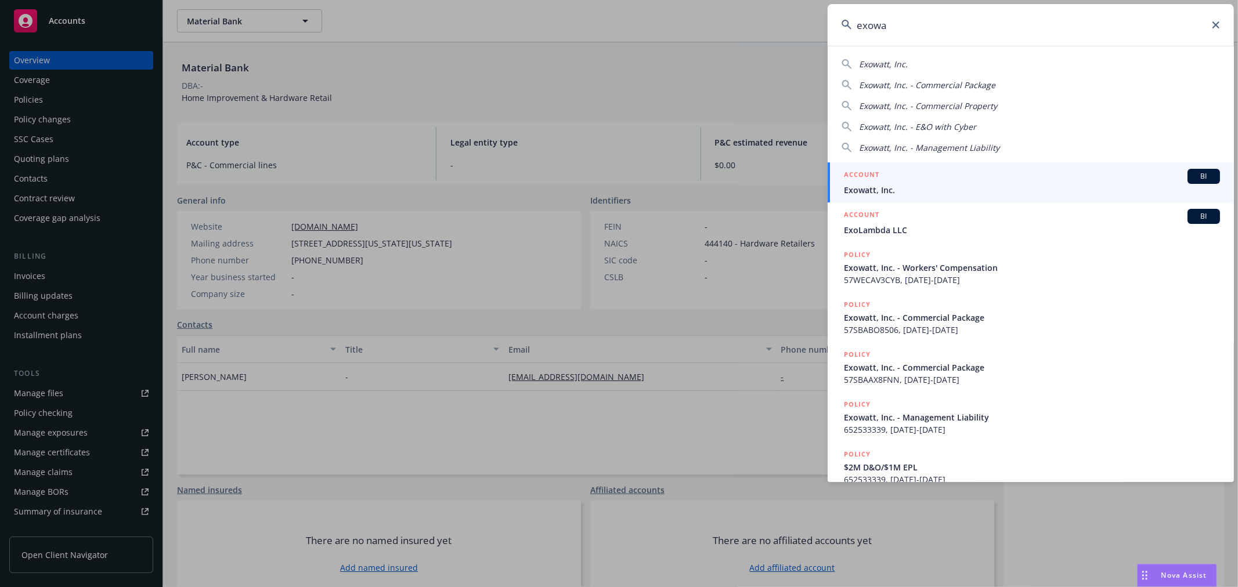
type input "exowa"
click at [937, 171] on div "ACCOUNT BI" at bounding box center [1032, 176] width 376 height 15
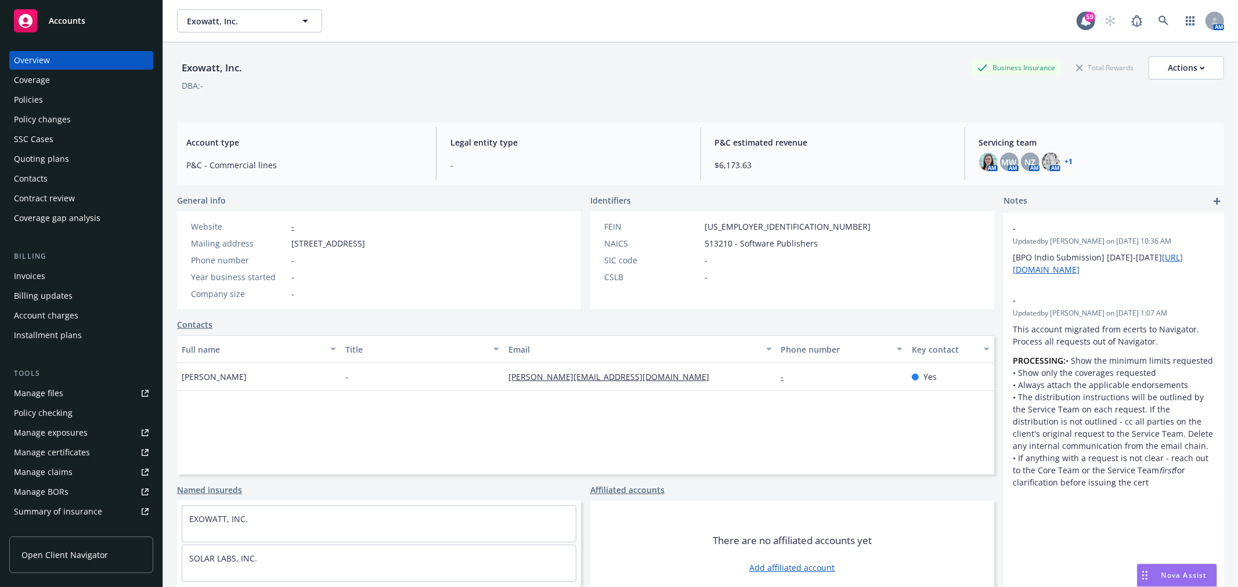
click at [39, 102] on div "Policies" at bounding box center [28, 100] width 29 height 19
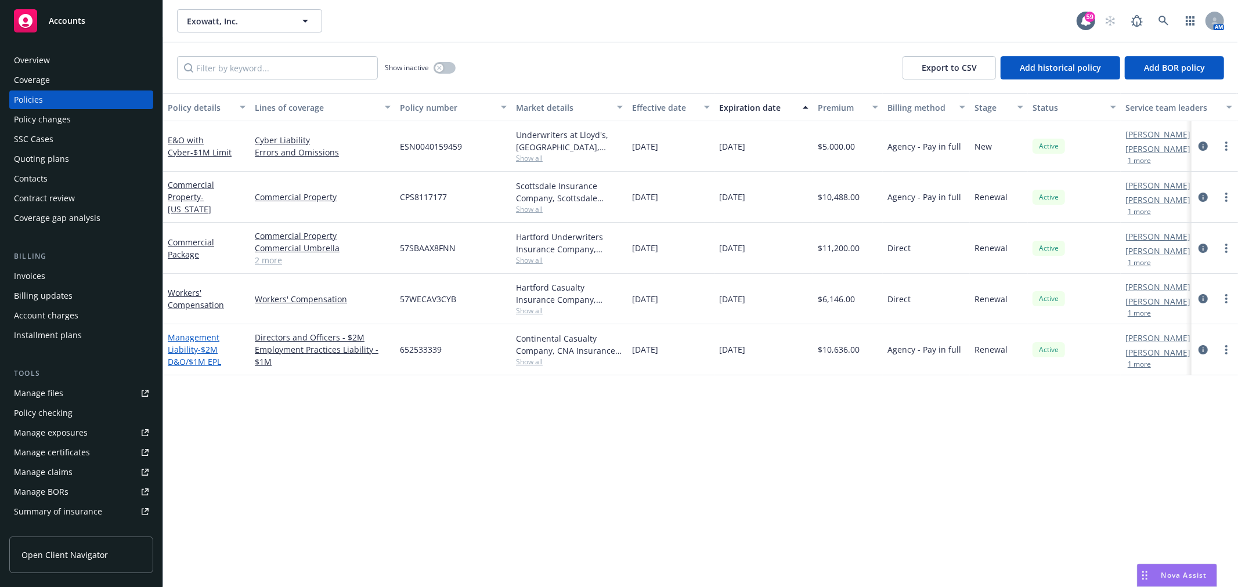
click at [180, 356] on span "- $2M D&O/$1M EPL" at bounding box center [194, 355] width 53 height 23
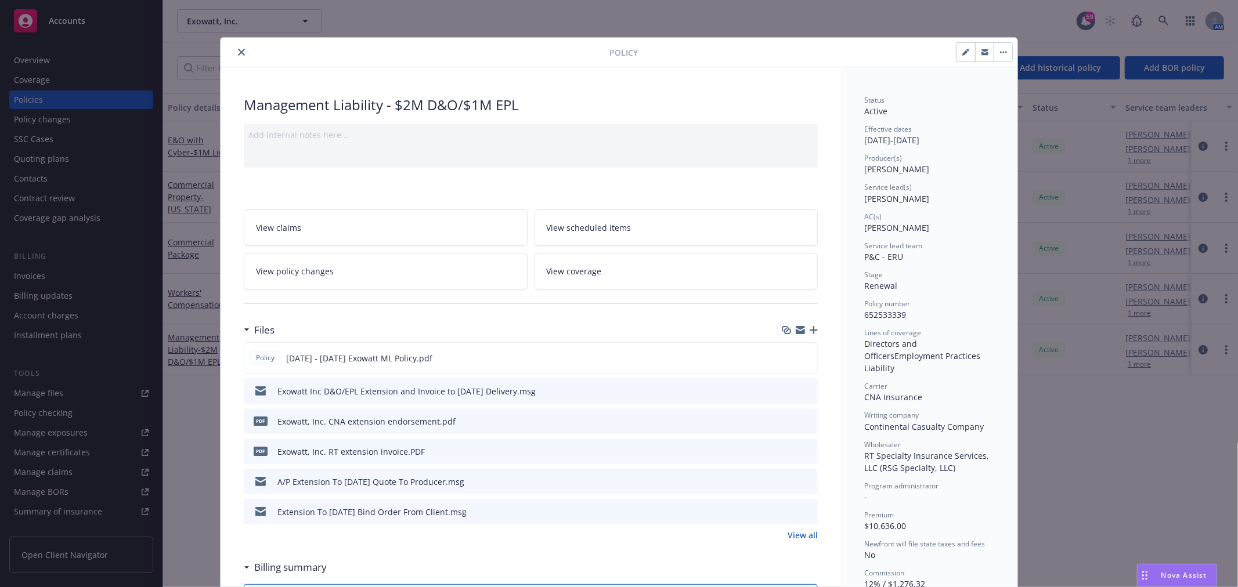
click at [238, 54] on icon "close" at bounding box center [241, 52] width 7 height 7
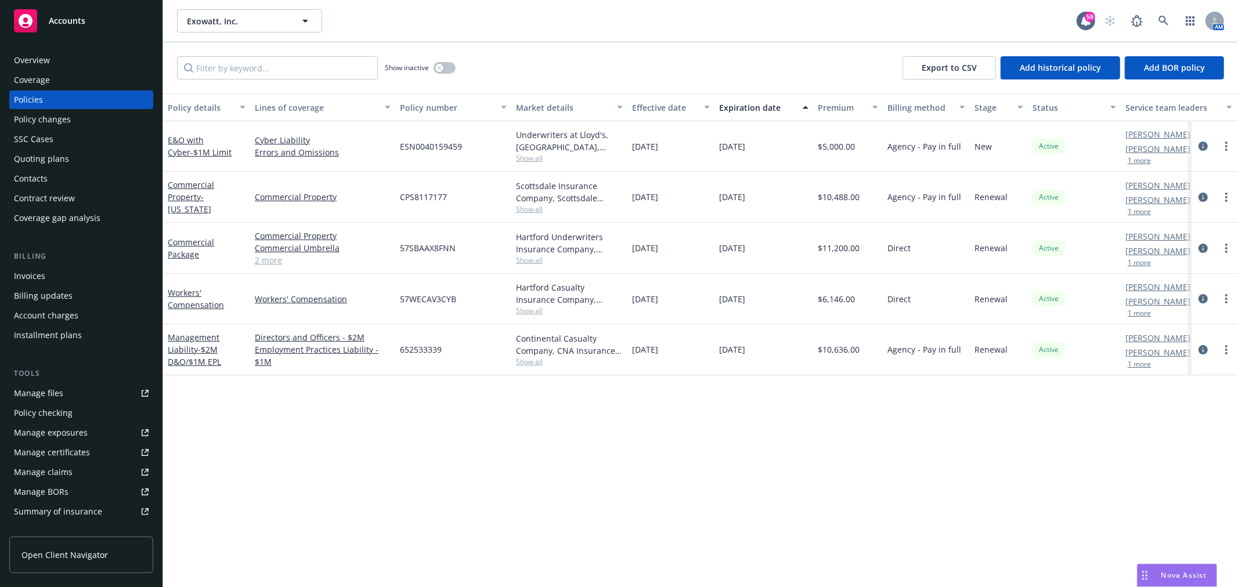
click at [36, 55] on div "Overview" at bounding box center [32, 60] width 36 height 19
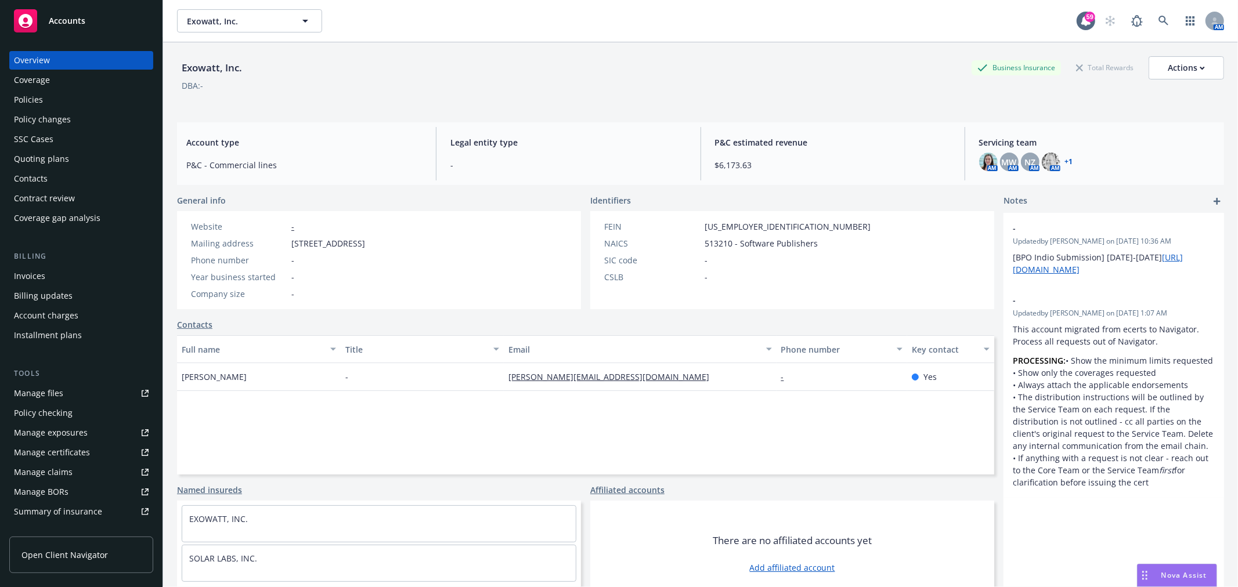
click at [1065, 161] on link "+ 1" at bounding box center [1069, 161] width 8 height 7
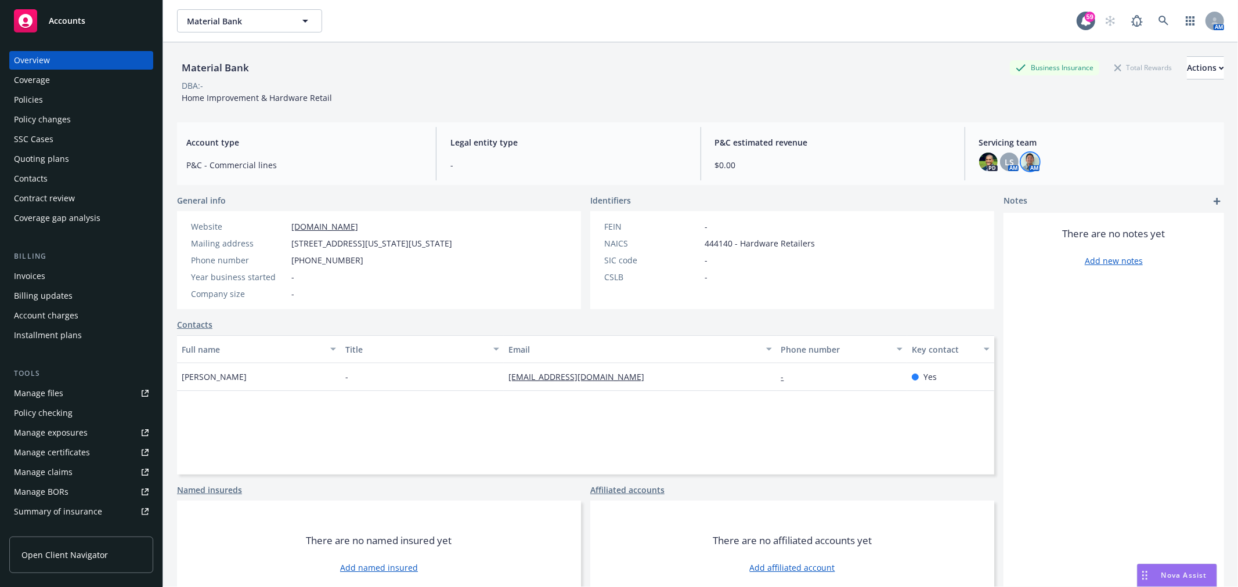
click at [1022, 164] on img at bounding box center [1030, 162] width 19 height 19
click at [1014, 190] on icon "close" at bounding box center [1015, 192] width 7 height 7
click at [979, 157] on img at bounding box center [988, 162] width 19 height 19
click at [979, 190] on link "close" at bounding box center [973, 193] width 14 height 14
click at [51, 153] on div "Quoting plans" at bounding box center [41, 159] width 55 height 19
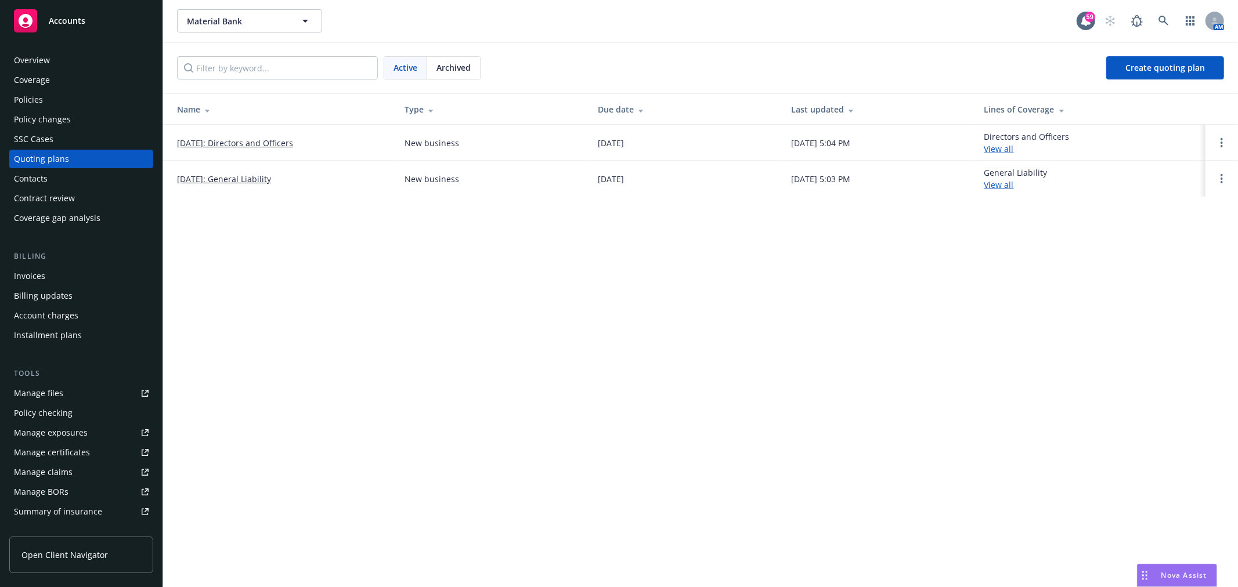
click at [34, 92] on div "Policies" at bounding box center [28, 100] width 29 height 19
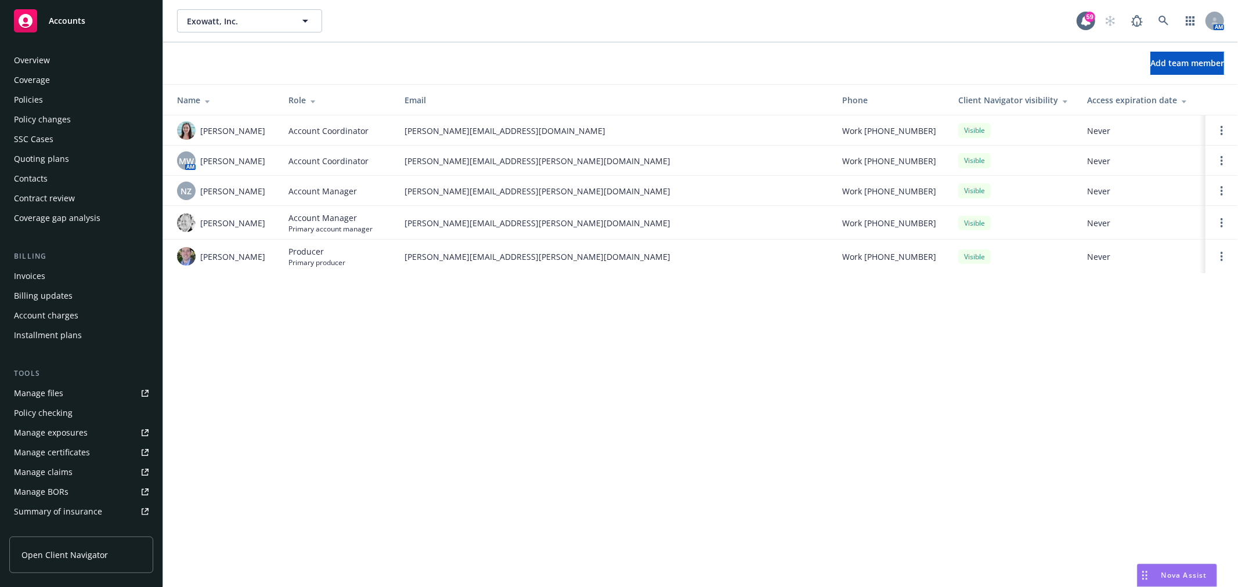
click at [34, 96] on div "Policies" at bounding box center [28, 100] width 29 height 19
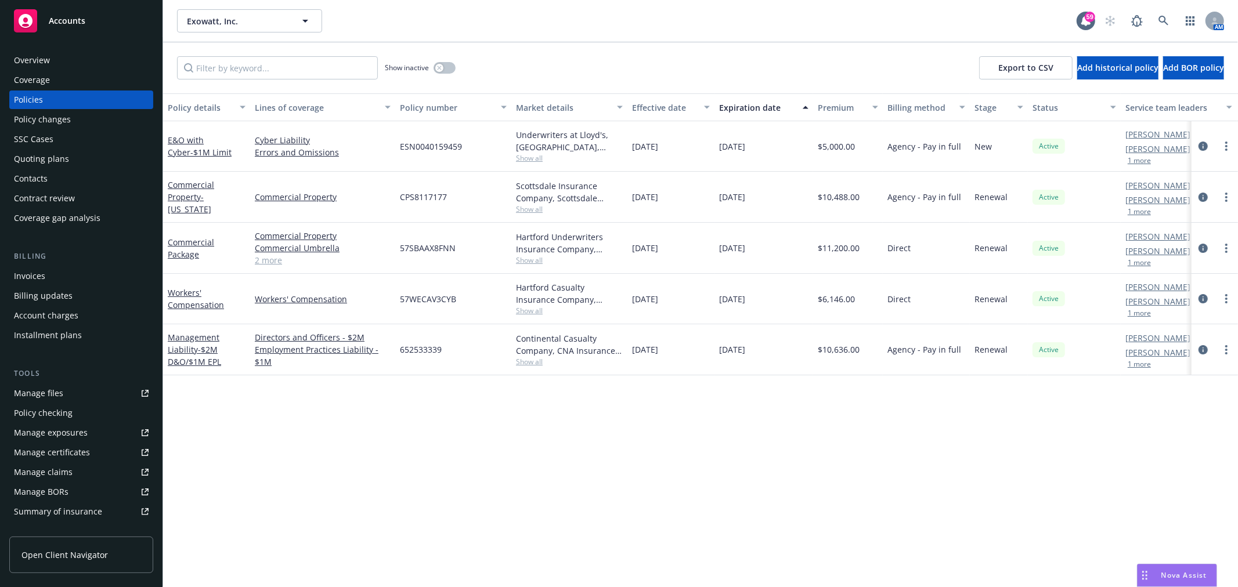
click at [22, 56] on div "Overview" at bounding box center [32, 60] width 36 height 19
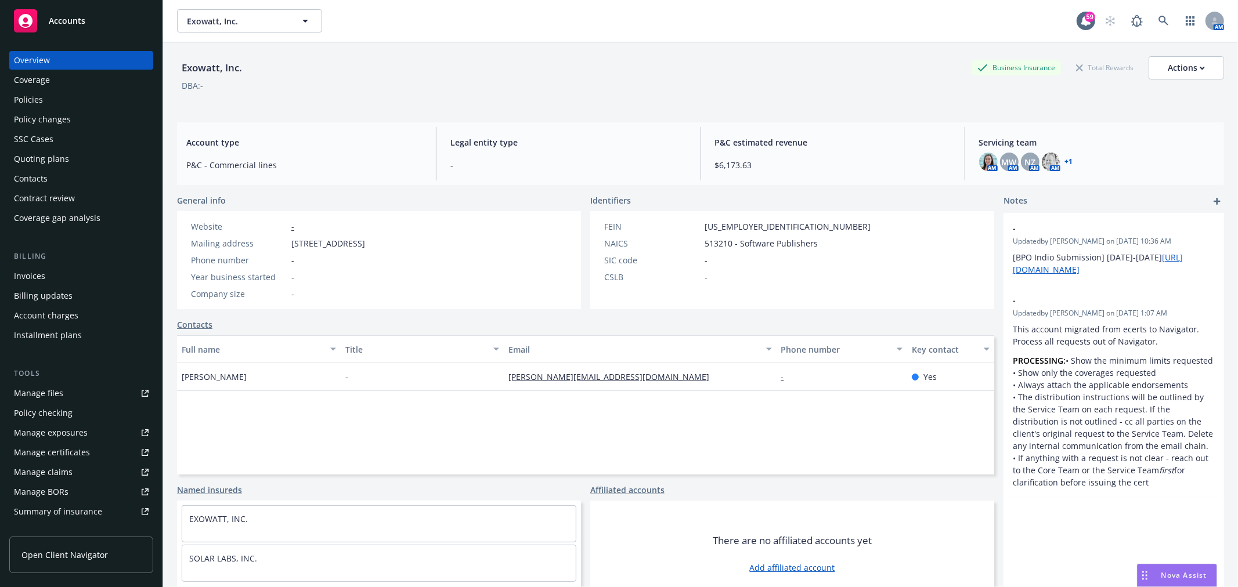
click at [27, 99] on div "Policies" at bounding box center [28, 100] width 29 height 19
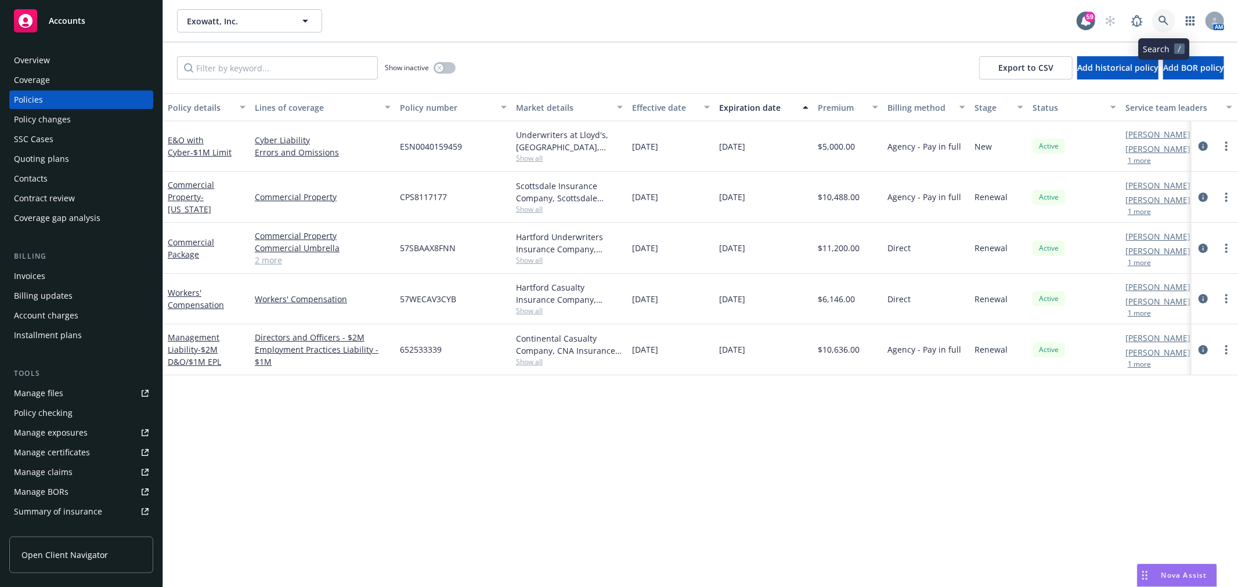
click at [1169, 22] on link at bounding box center [1163, 20] width 23 height 23
click at [27, 99] on div "Policies" at bounding box center [28, 100] width 29 height 19
click at [1168, 13] on link at bounding box center [1163, 20] width 23 height 23
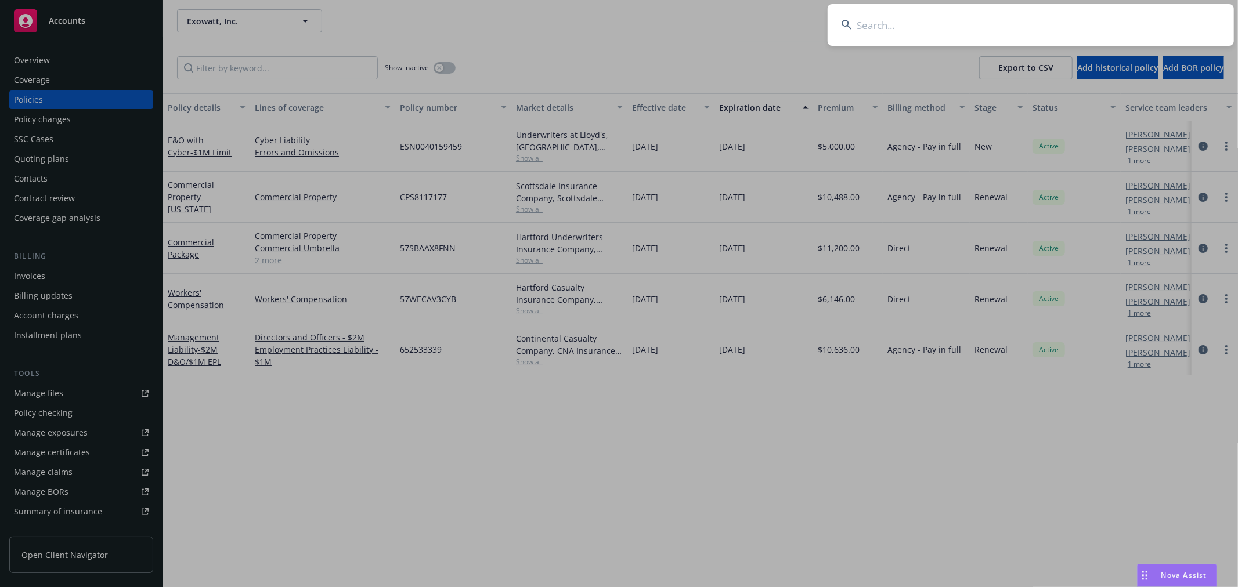
click at [905, 14] on input at bounding box center [1030, 25] width 406 height 42
click at [905, 28] on input at bounding box center [1030, 25] width 406 height 42
type input "material bank"
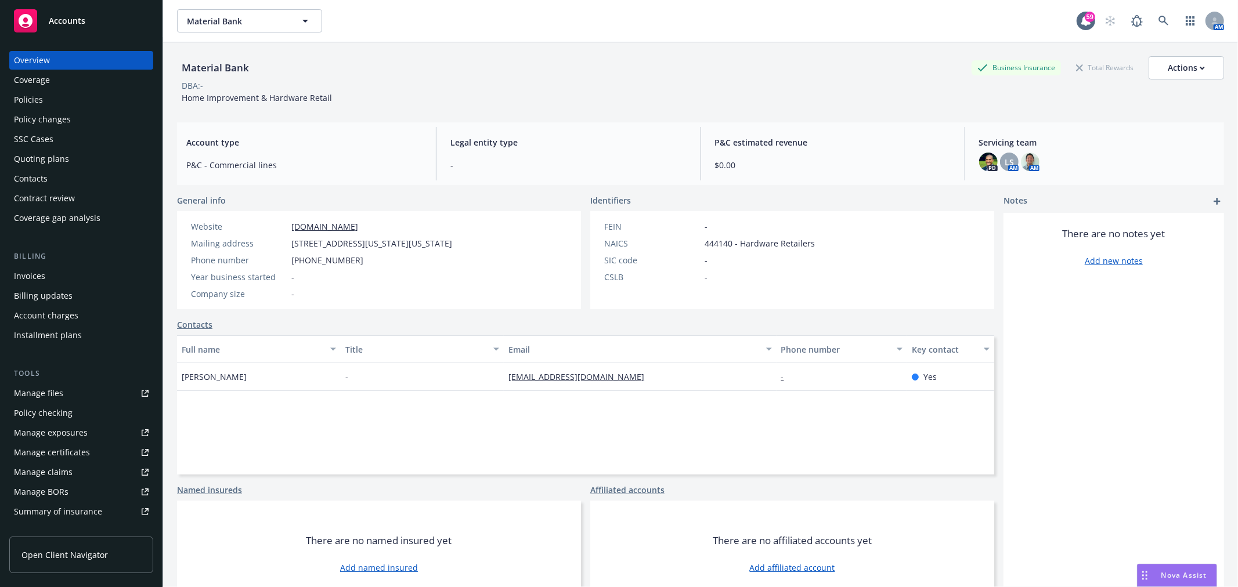
click at [48, 101] on div "Policies" at bounding box center [81, 100] width 135 height 19
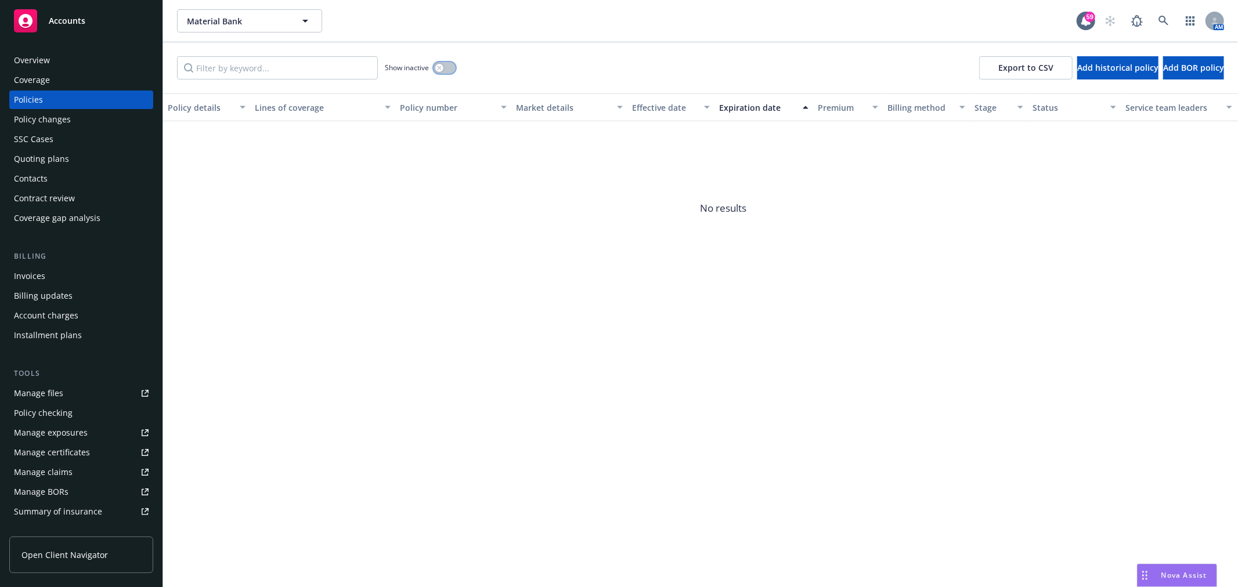
click at [447, 68] on button "button" at bounding box center [444, 68] width 22 height 12
click at [44, 51] on div "Overview" at bounding box center [32, 60] width 36 height 19
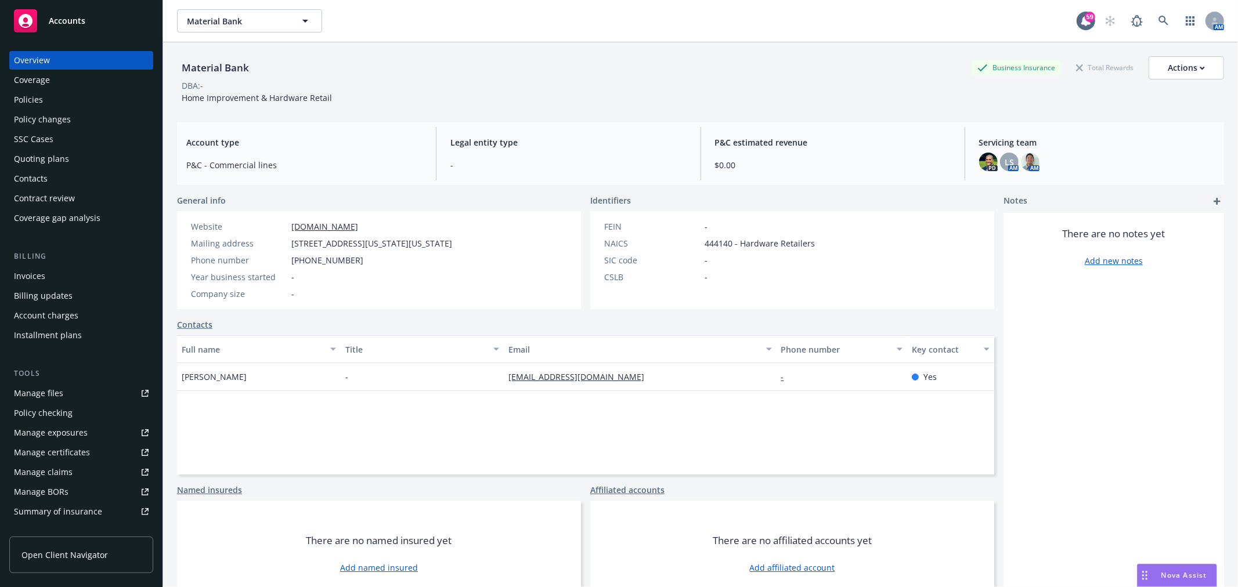
click at [38, 100] on div "Policies" at bounding box center [28, 100] width 29 height 19
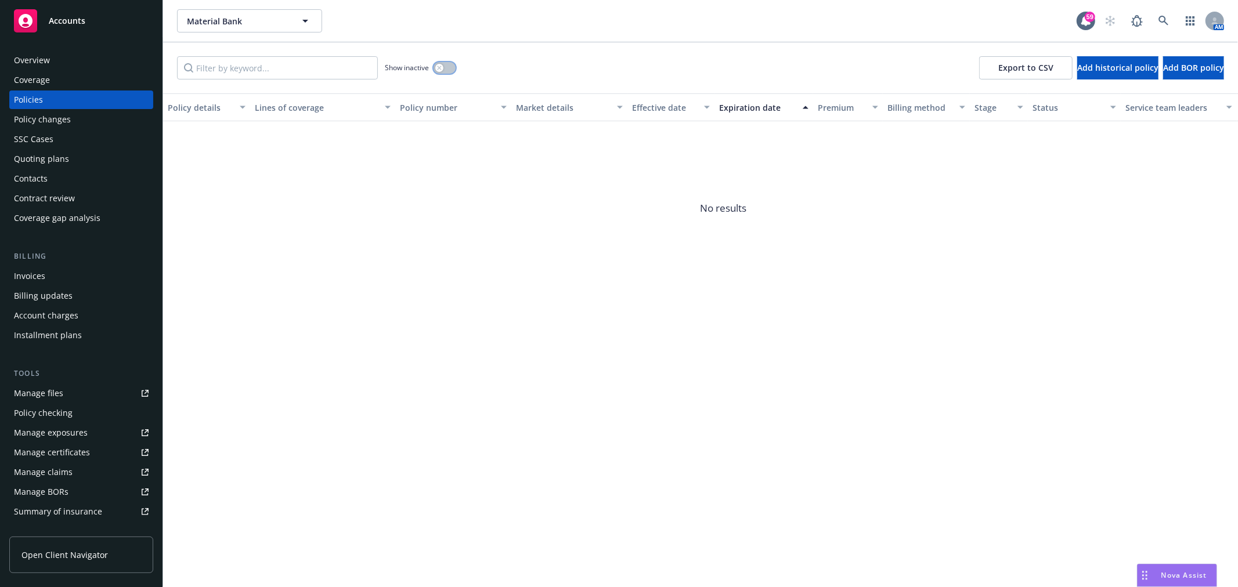
click at [448, 67] on button "button" at bounding box center [444, 68] width 22 height 12
click at [439, 67] on button "button" at bounding box center [444, 68] width 22 height 12
click at [42, 117] on div "Policy changes" at bounding box center [42, 119] width 57 height 19
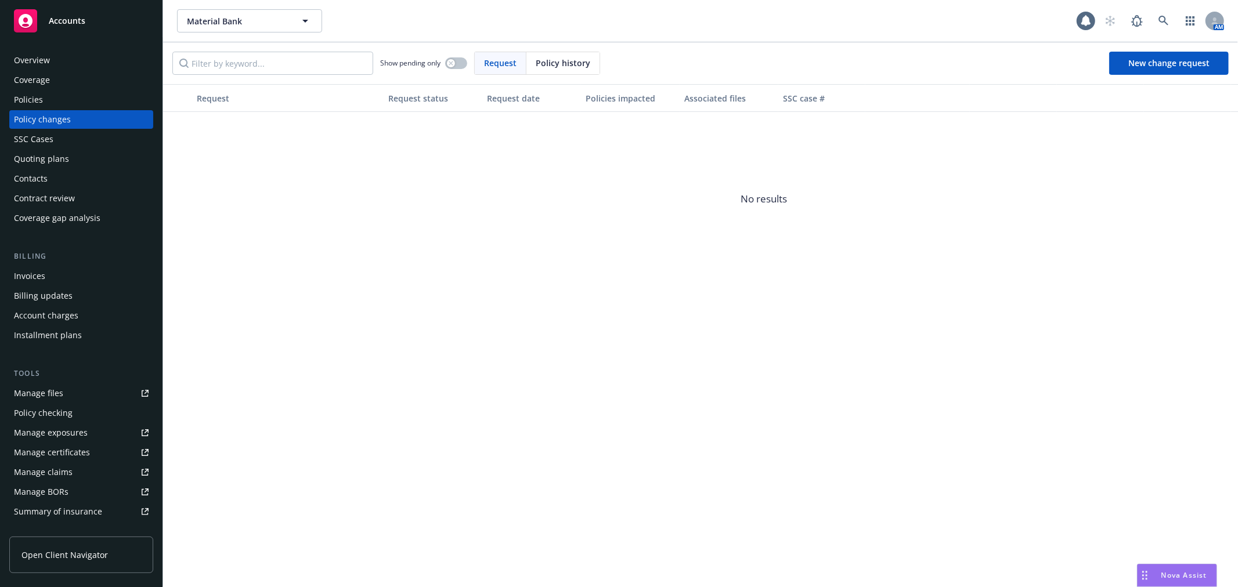
click at [39, 65] on div "Overview" at bounding box center [32, 60] width 36 height 19
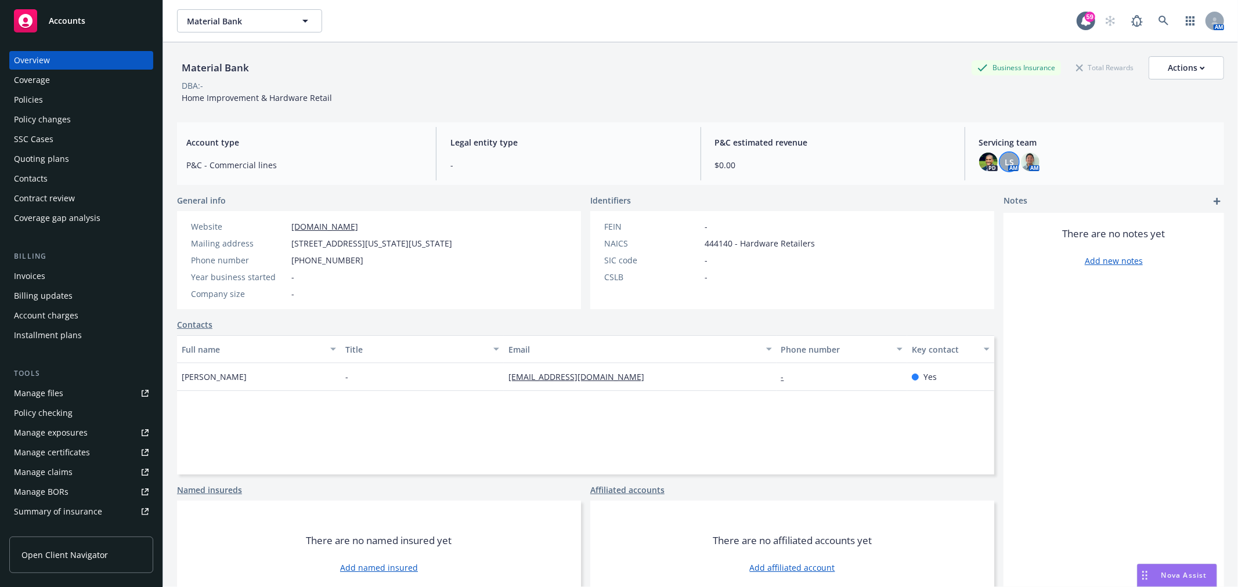
click at [1007, 159] on div "LS" at bounding box center [1009, 162] width 19 height 19
click at [993, 195] on icon "close" at bounding box center [994, 192] width 7 height 7
click at [30, 102] on div "Policies" at bounding box center [28, 100] width 29 height 19
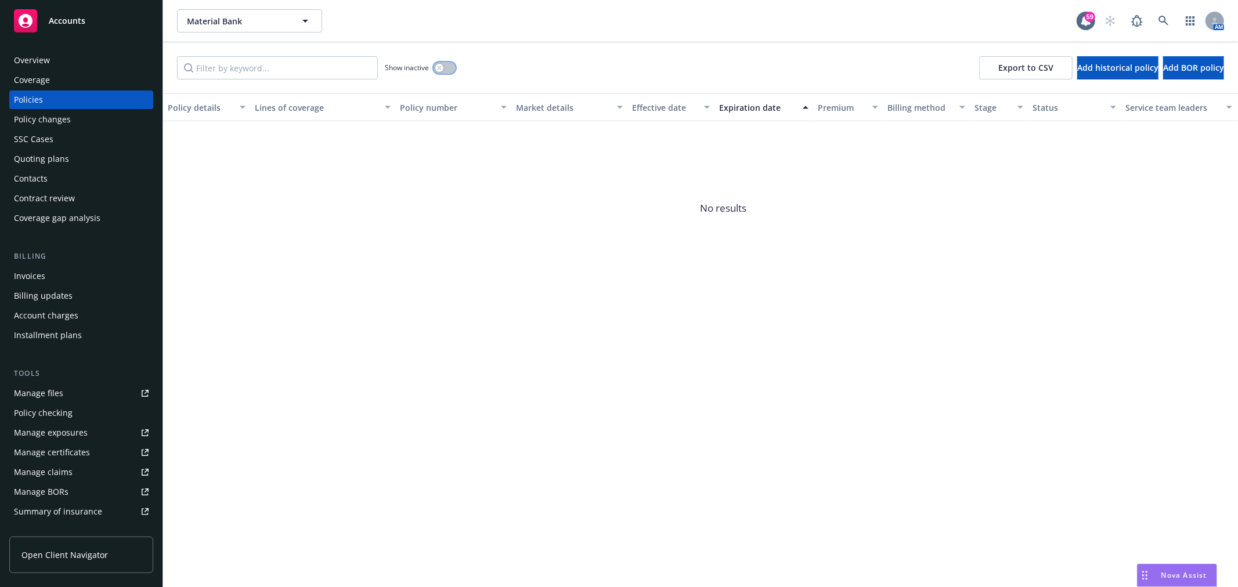
click at [451, 67] on button "button" at bounding box center [444, 68] width 22 height 12
click at [441, 67] on button "button" at bounding box center [444, 68] width 22 height 12
click at [306, 25] on icon "button" at bounding box center [305, 21] width 14 height 14
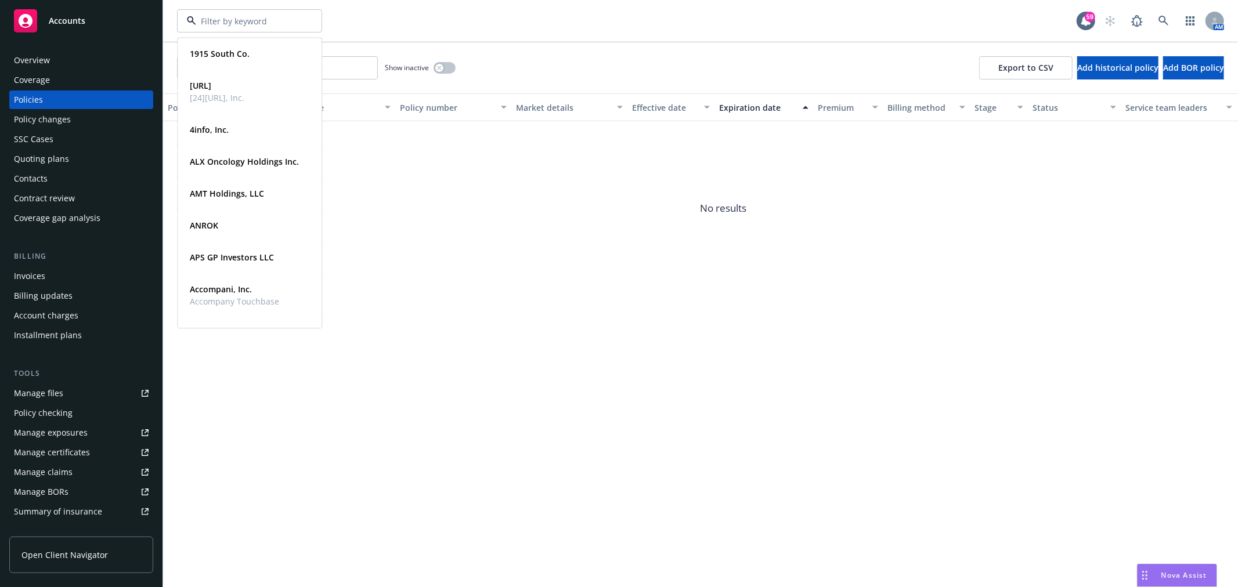
click at [533, 427] on div "Policy details Lines of coverage Policy number Market details Effective date Ex…" at bounding box center [700, 340] width 1075 height 494
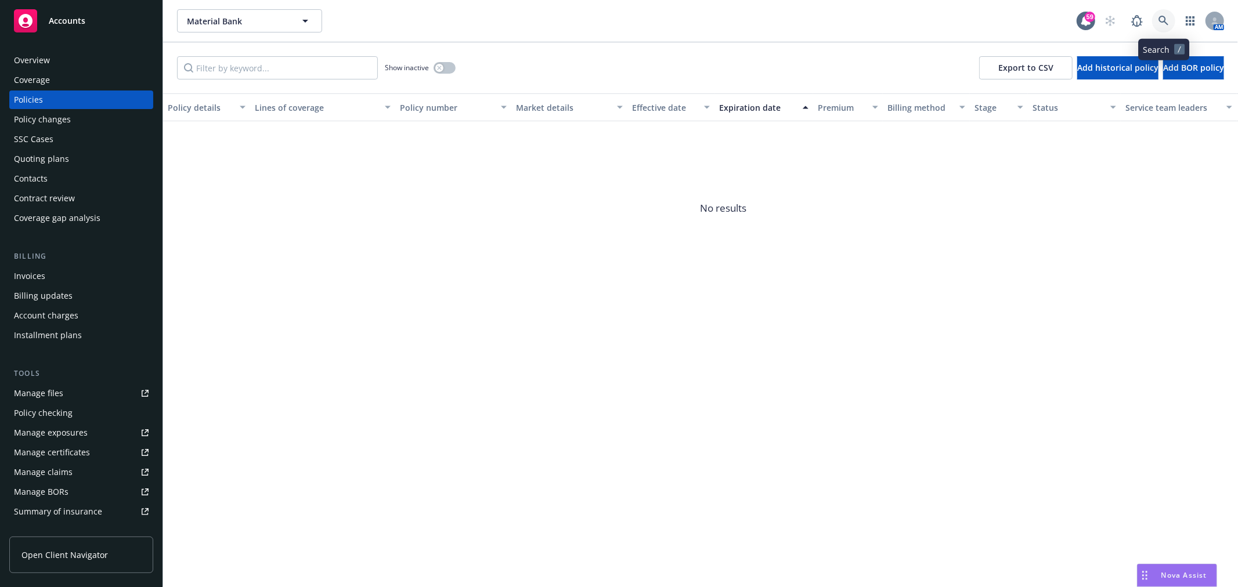
click at [1169, 13] on link at bounding box center [1163, 20] width 23 height 23
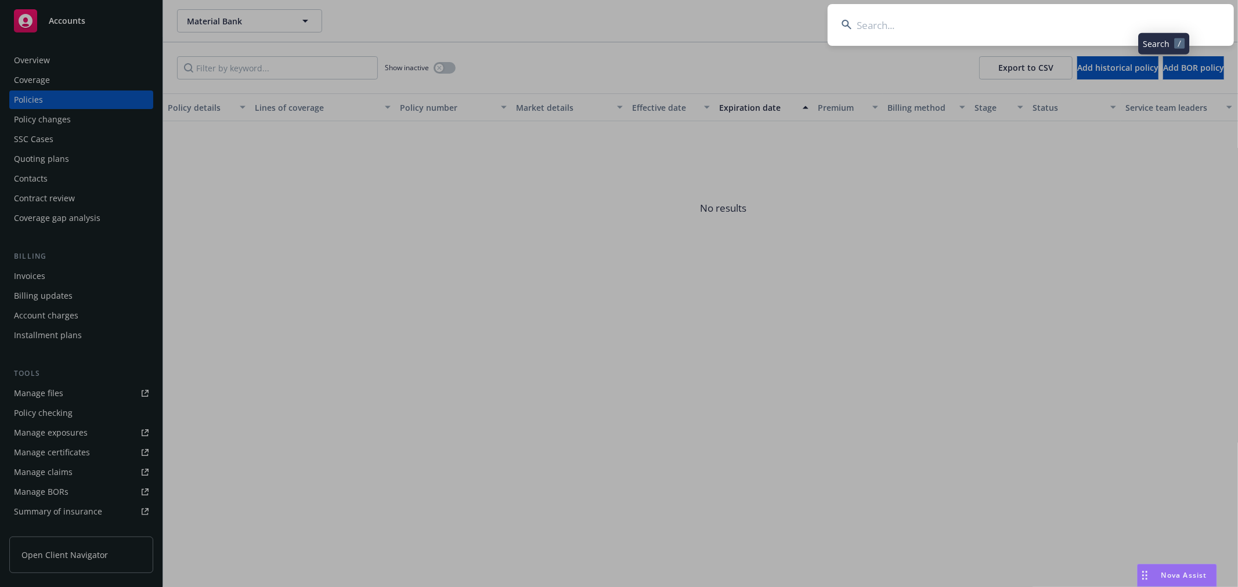
click at [996, 20] on input at bounding box center [1030, 25] width 406 height 42
type input "[PERSON_NAME]"
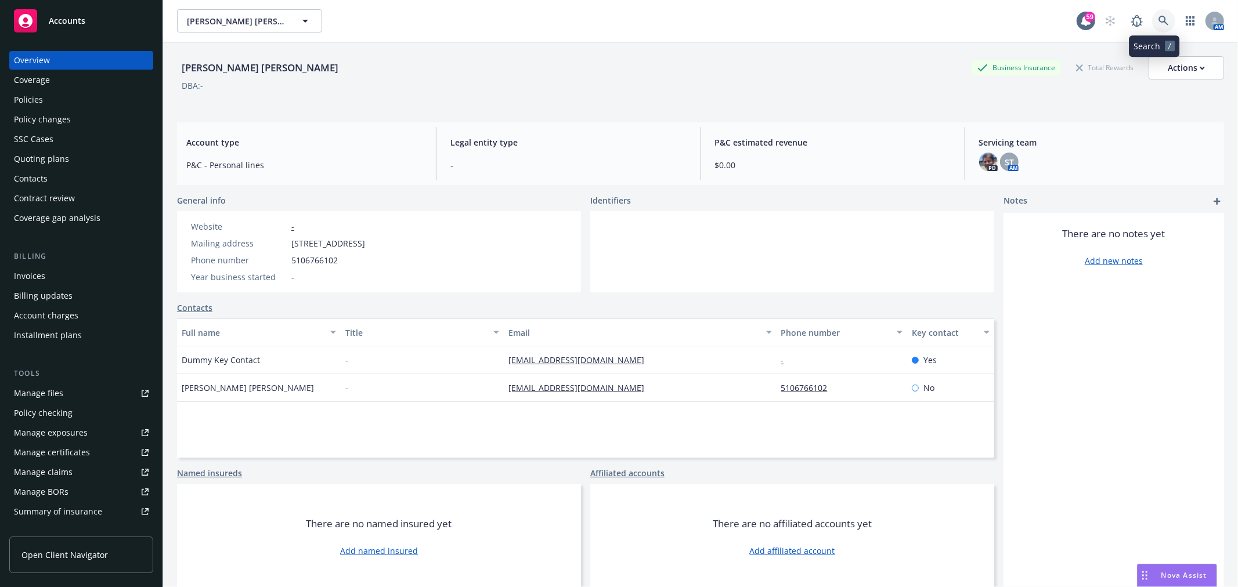
click at [1163, 17] on link at bounding box center [1163, 20] width 23 height 23
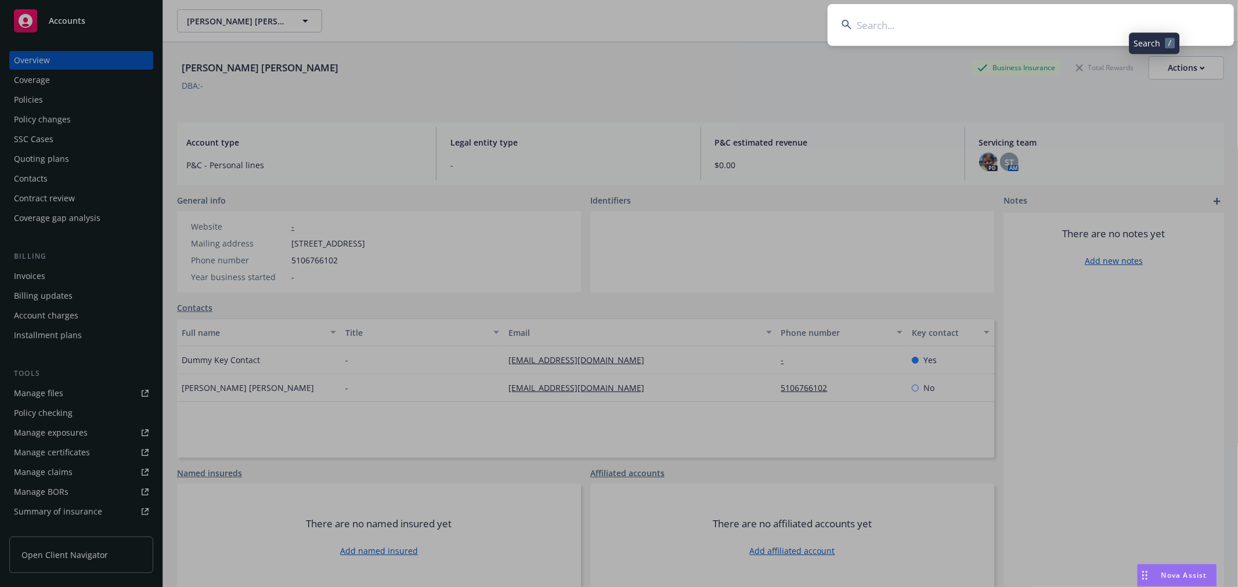
click at [1091, 30] on input at bounding box center [1030, 25] width 406 height 42
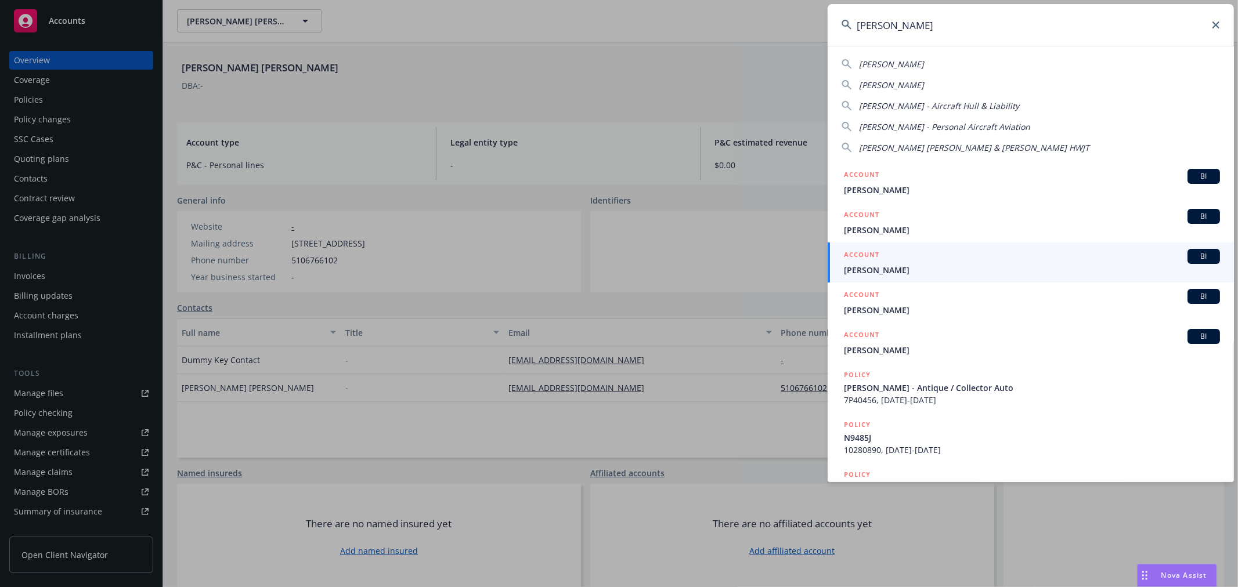
click at [961, 21] on input "[PERSON_NAME]" at bounding box center [1030, 25] width 406 height 42
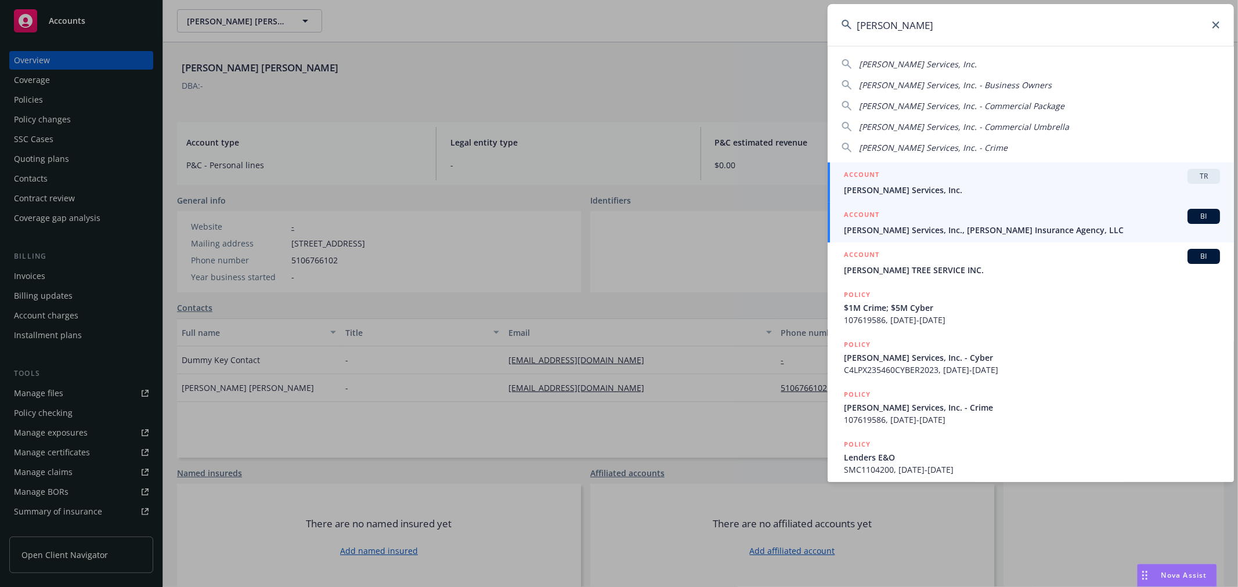
type input "[PERSON_NAME]"
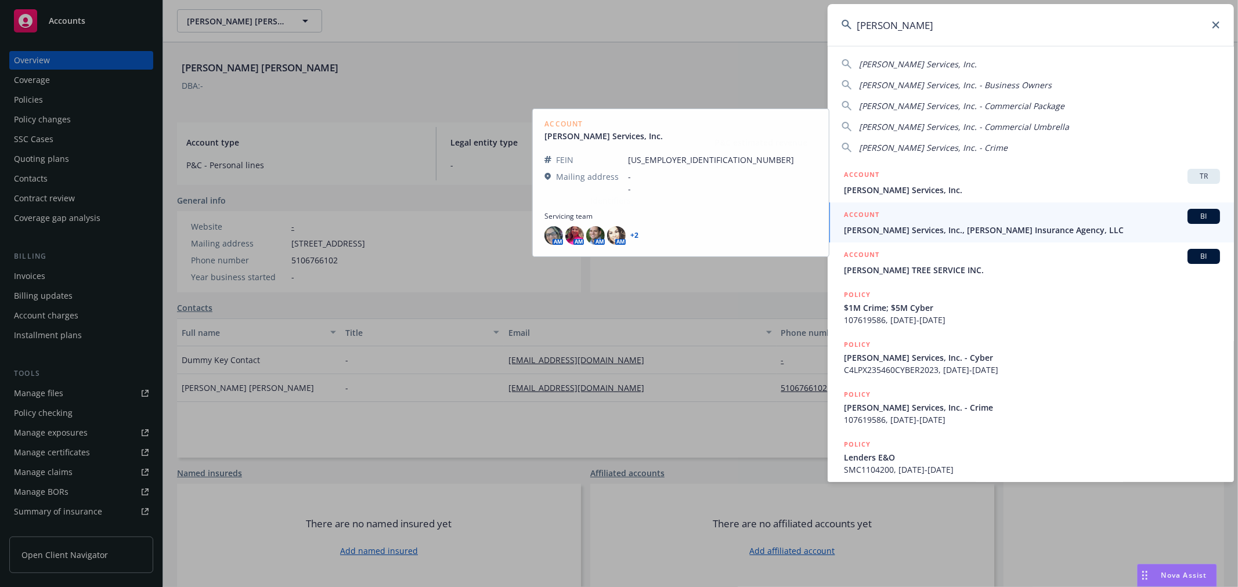
click at [931, 241] on link "ACCOUNT BI [PERSON_NAME] Services, Inc., [PERSON_NAME] Insurance Agency, LLC" at bounding box center [1030, 223] width 406 height 40
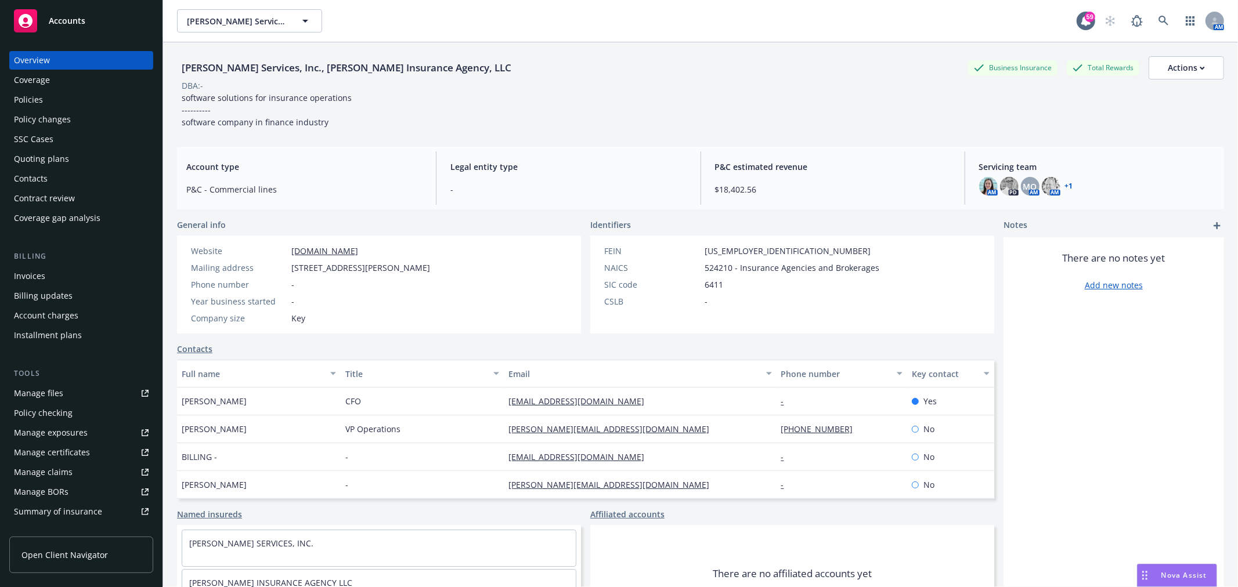
click at [46, 99] on div "Policies" at bounding box center [81, 100] width 135 height 19
